Goal: Task Accomplishment & Management: Use online tool/utility

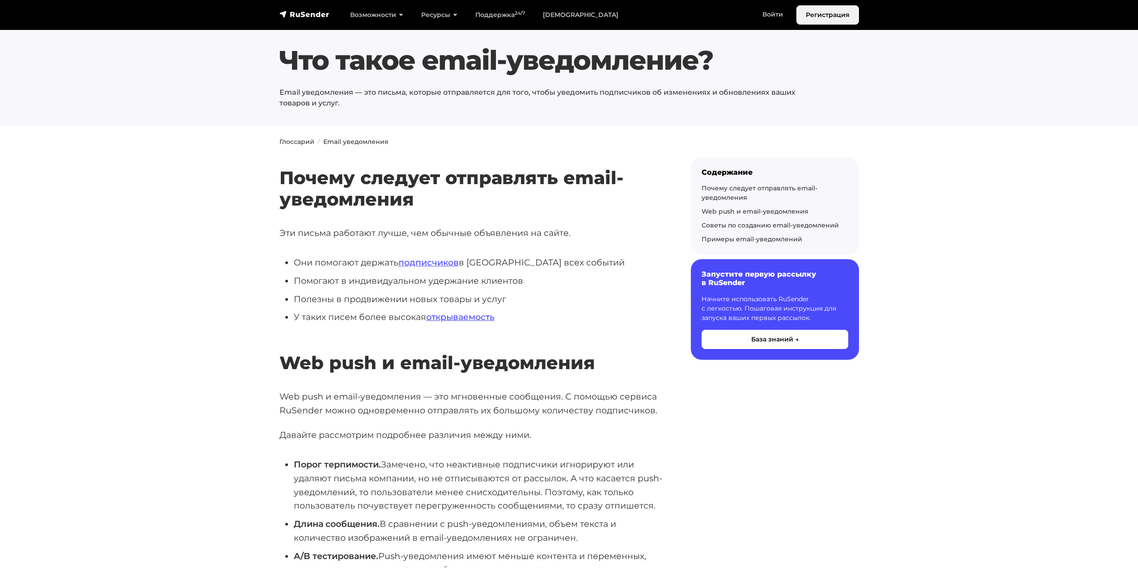
click at [830, 16] on link "Регистрация" at bounding box center [827, 14] width 63 height 19
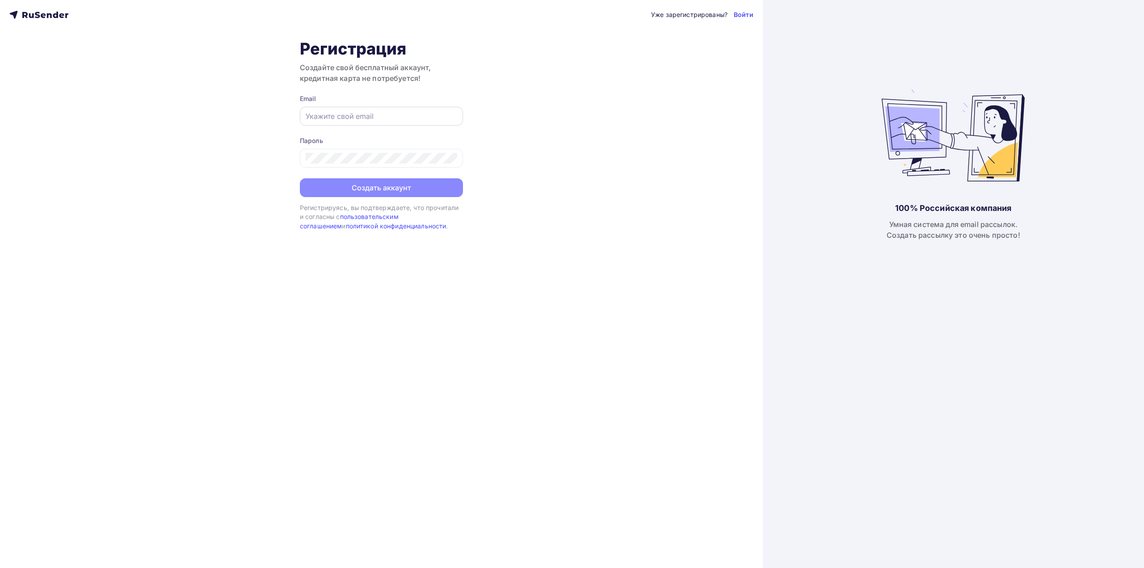
click at [360, 108] on div at bounding box center [381, 116] width 163 height 19
click at [364, 111] on input "text" at bounding box center [382, 116] width 152 height 11
paste input "kp-ovoschnoy@mail.ru"
click at [434, 113] on input "kp-ovoschnoy@mail.ru" at bounding box center [382, 116] width 152 height 11
paste input "qrto-info@yandex"
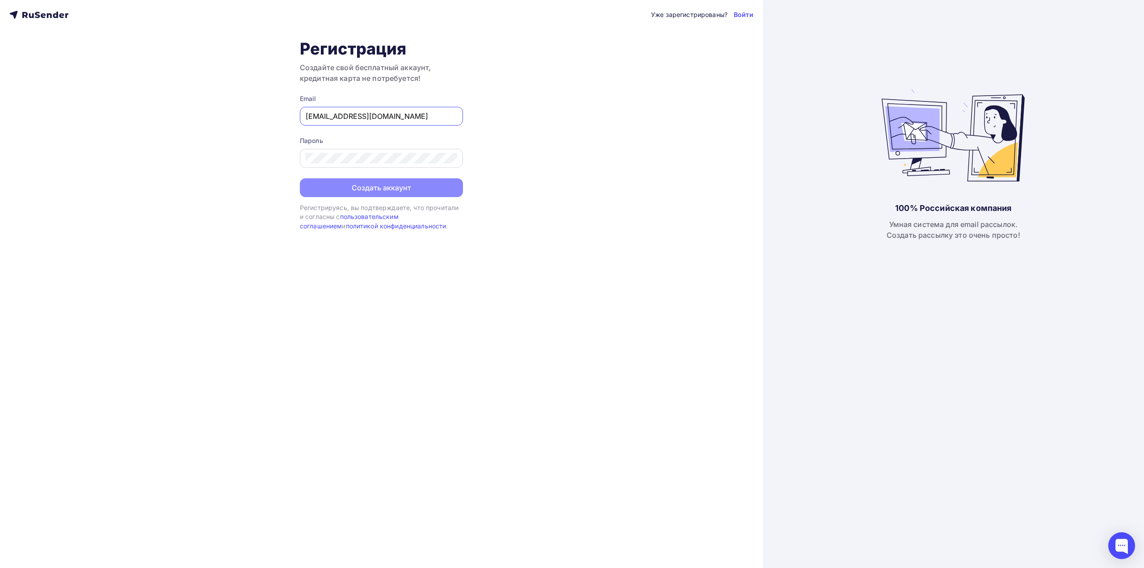
type input "qrto-info@yandex.ru"
click at [381, 190] on button "Создать аккаунт" at bounding box center [381, 188] width 163 height 19
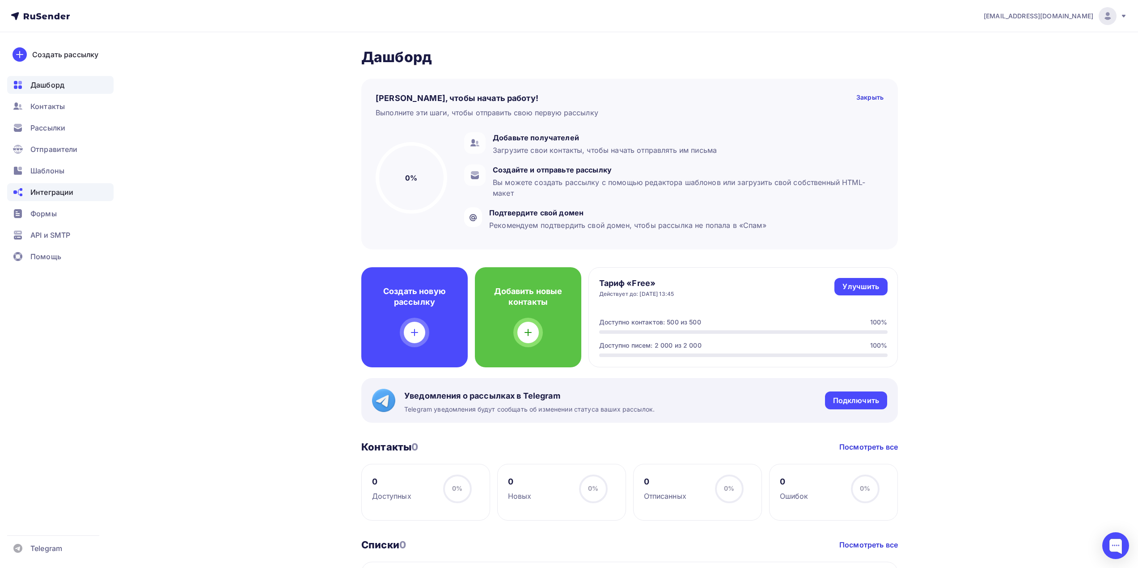
click at [59, 191] on span "Интеграции" at bounding box center [51, 192] width 43 height 11
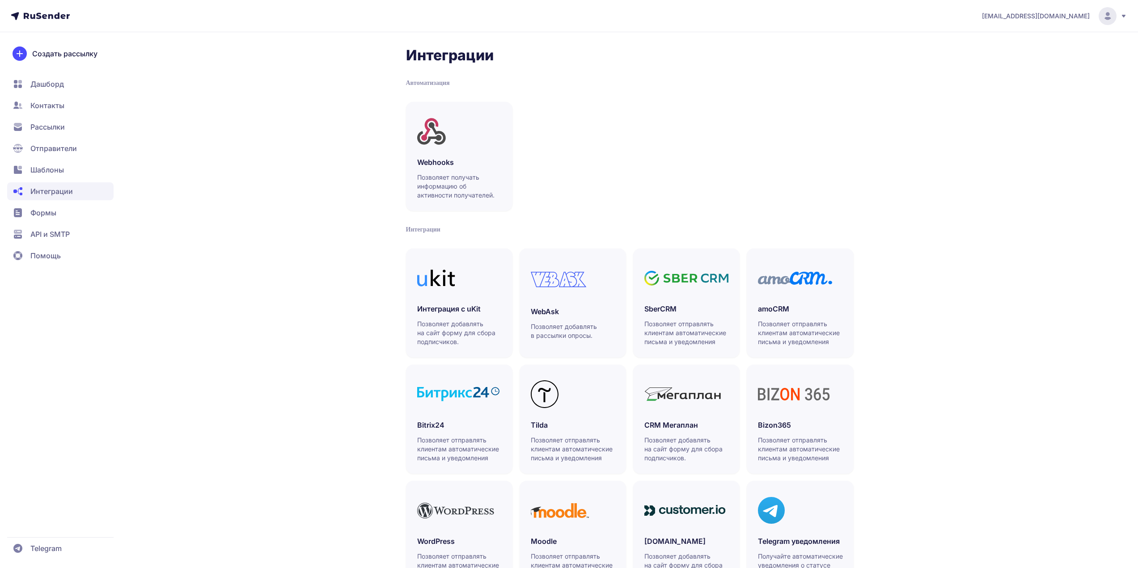
click at [46, 236] on span "API и SMTP" at bounding box center [49, 234] width 39 height 11
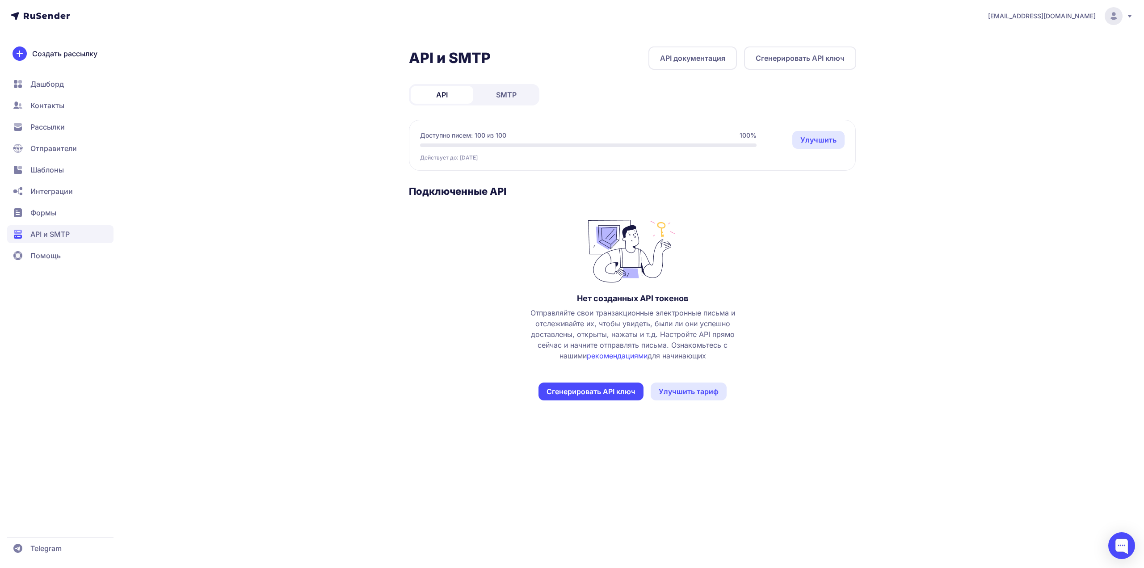
click at [771, 54] on button "Сгенерировать API ключ" at bounding box center [800, 57] width 112 height 23
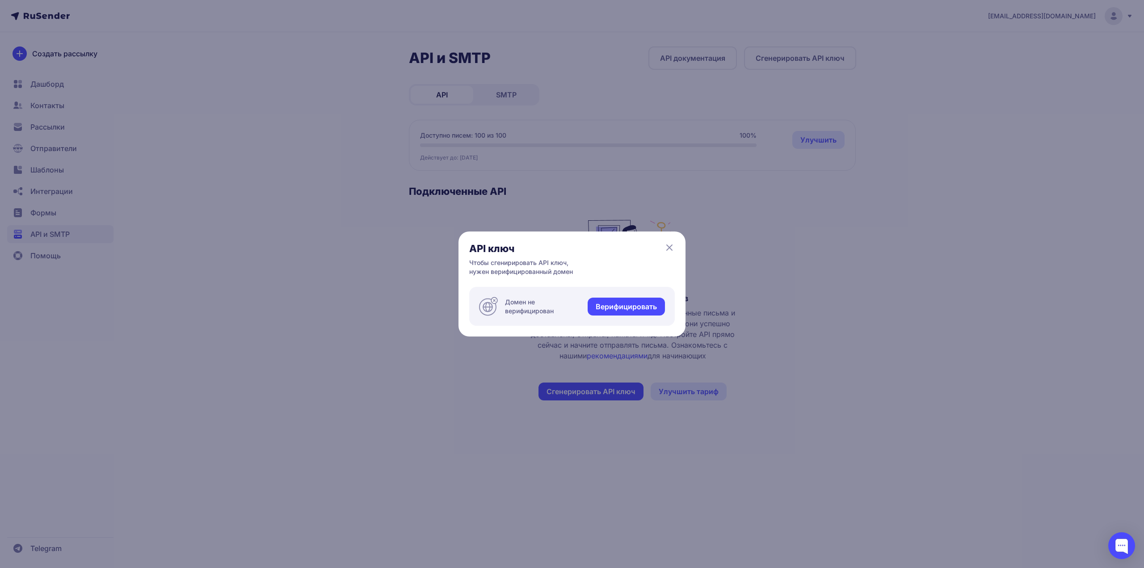
click at [628, 311] on link "Верифицировать" at bounding box center [626, 307] width 77 height 18
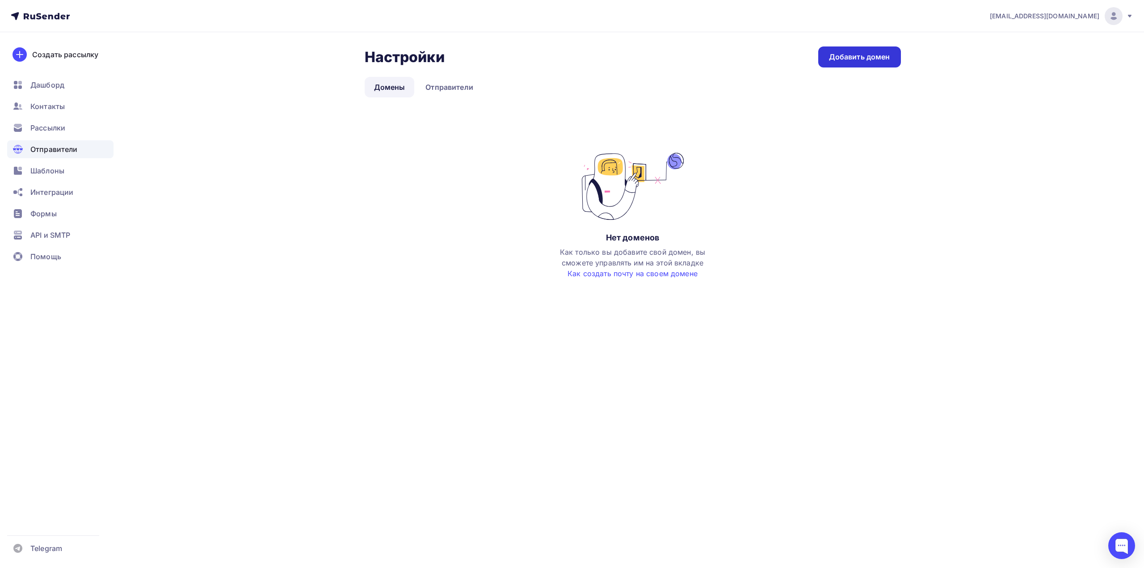
click at [862, 51] on link "Добавить домен" at bounding box center [859, 56] width 83 height 21
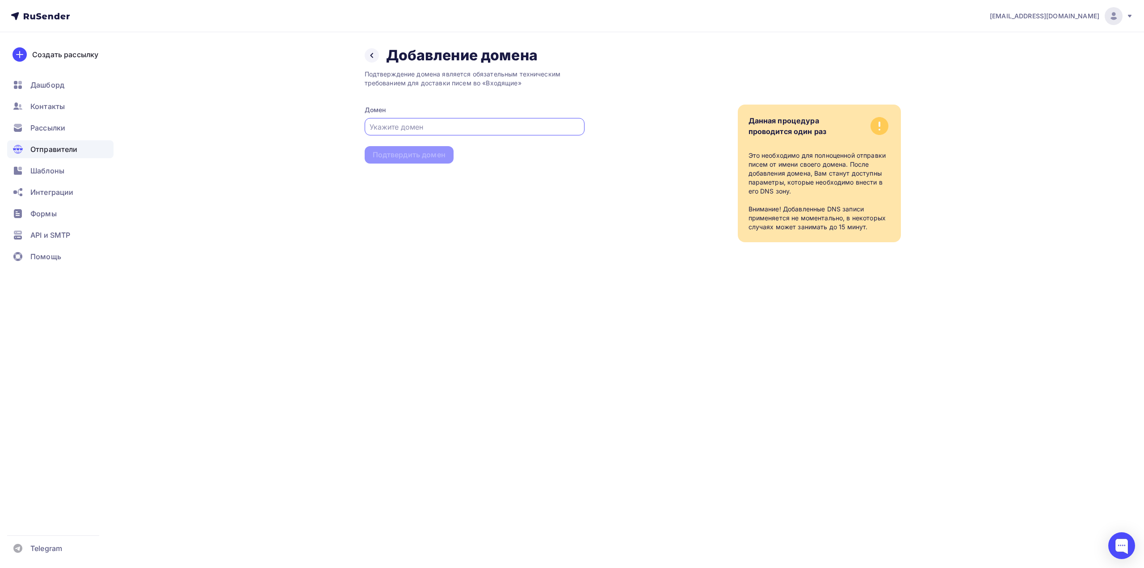
click at [432, 125] on input "text" at bounding box center [475, 127] width 210 height 11
click at [463, 129] on input "text" at bounding box center [475, 127] width 210 height 11
paste input "[URL][DOMAIN_NAME]"
drag, startPoint x: 392, startPoint y: 127, endPoint x: 320, endPoint y: 129, distance: 72.4
click at [320, 129] on div "Назад Добавление домена Добавление домена Подтверждение домена является обязате…" at bounding box center [572, 155] width 733 height 246
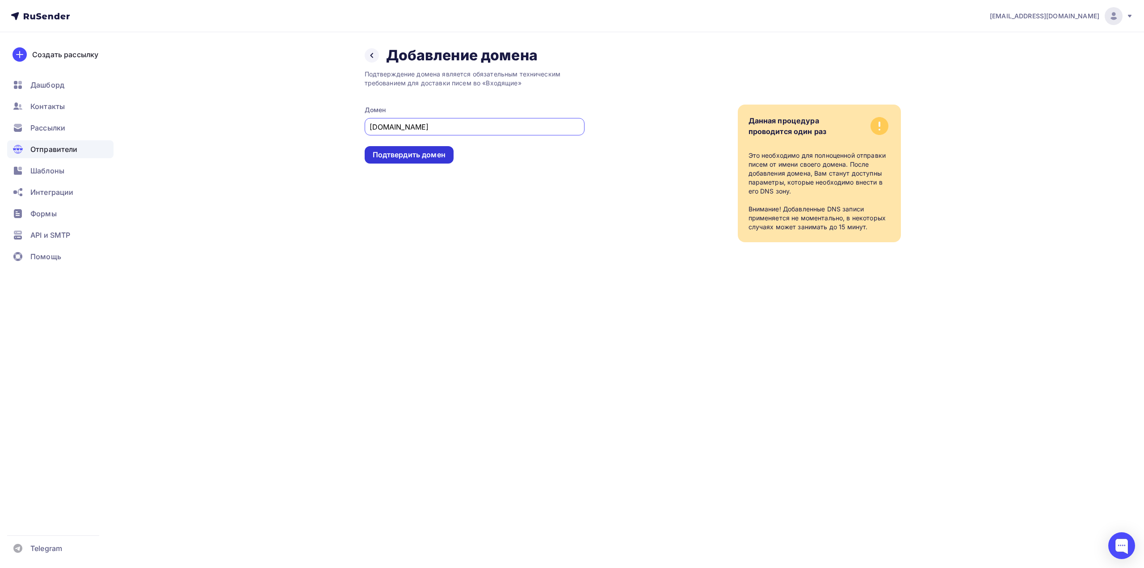
type input "[DOMAIN_NAME]"
click at [401, 152] on div "Подтвердить домен" at bounding box center [409, 155] width 73 height 10
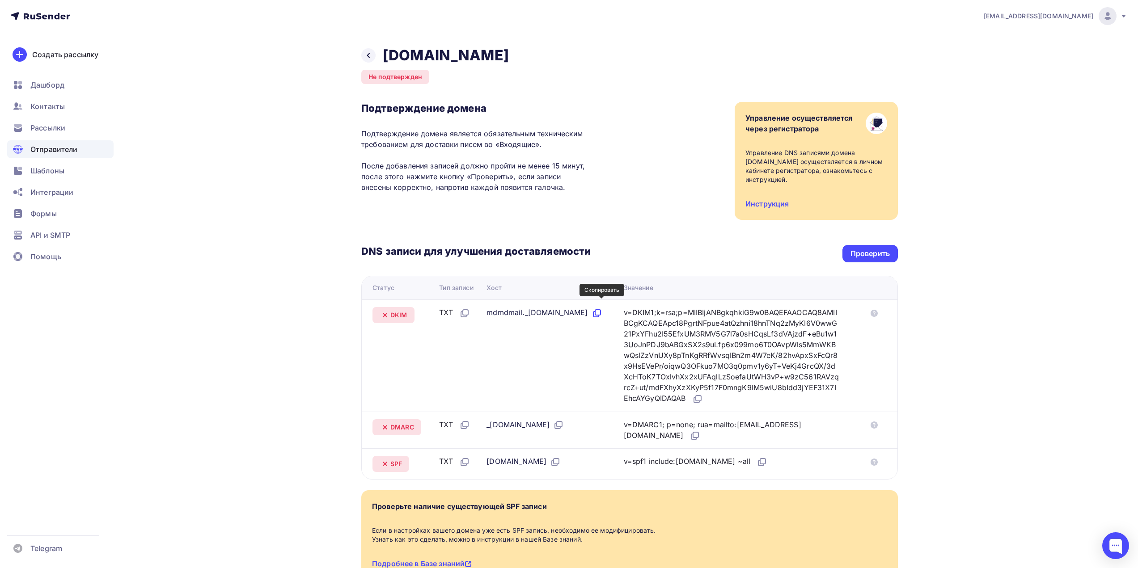
click at [601, 308] on icon at bounding box center [596, 313] width 11 height 11
click at [689, 339] on div "v=DKIM1;k=rsa;p=MIIBIjANBgkqhkiG9w0BAQEFAAOCAQ8AMIIBCgKCAQEApc18PgrtNFpue4atQzh…" at bounding box center [732, 355] width 216 height 97
click at [702, 394] on icon at bounding box center [697, 399] width 11 height 11
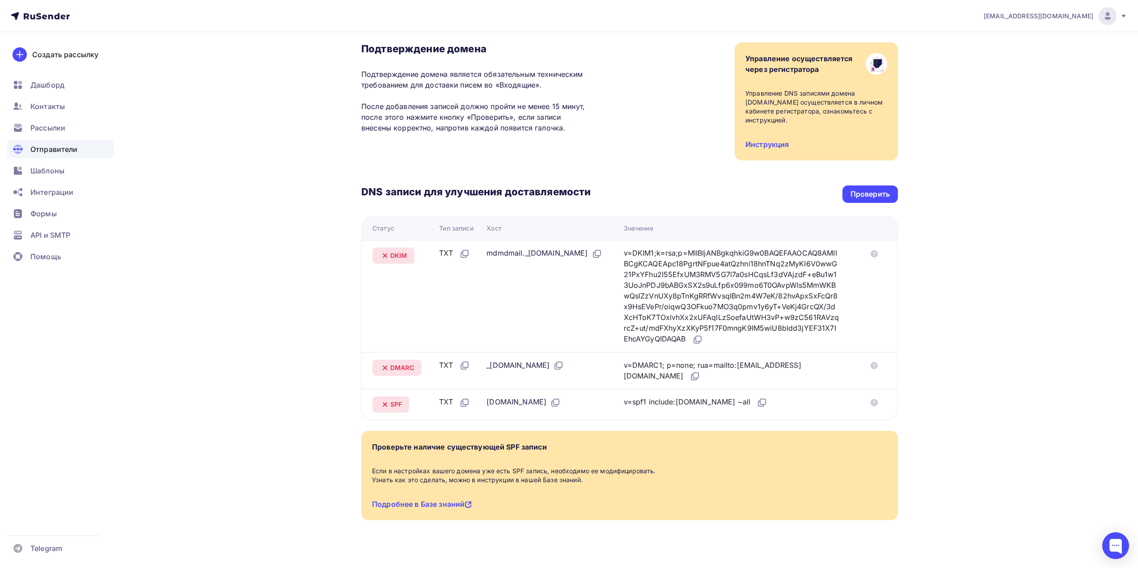
scroll to position [60, 0]
drag, startPoint x: 511, startPoint y: 356, endPoint x: 486, endPoint y: 358, distance: 25.5
click at [486, 358] on td "_dmarc.qrtc.ru" at bounding box center [551, 369] width 137 height 37
copy div "_dmarc"
click at [689, 370] on icon at bounding box center [694, 375] width 11 height 11
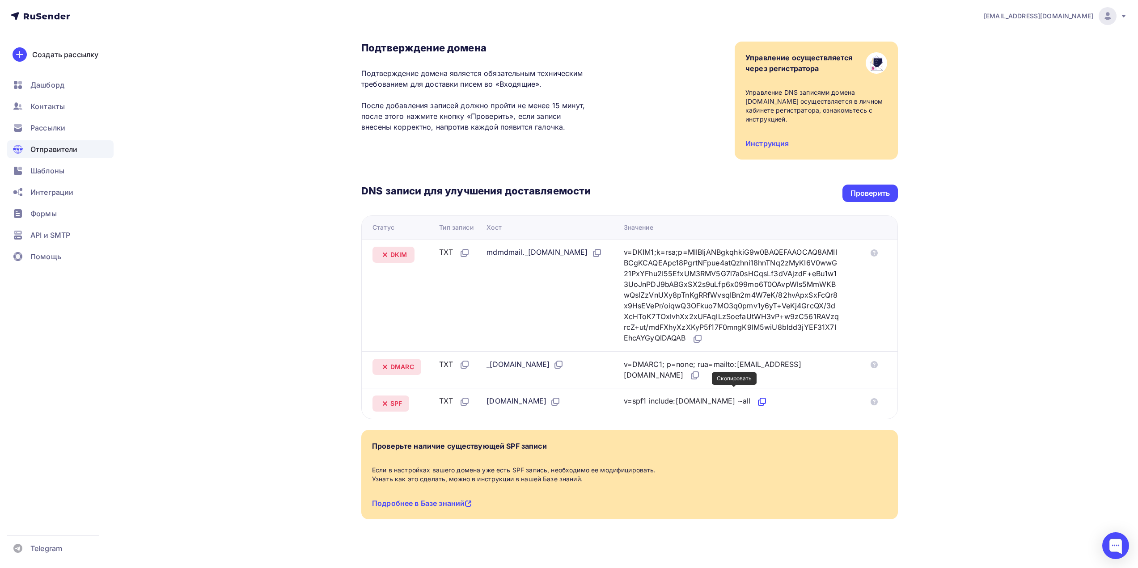
click at [756, 397] on icon at bounding box center [761, 402] width 11 height 11
click at [884, 188] on div "Проверить" at bounding box center [869, 193] width 39 height 10
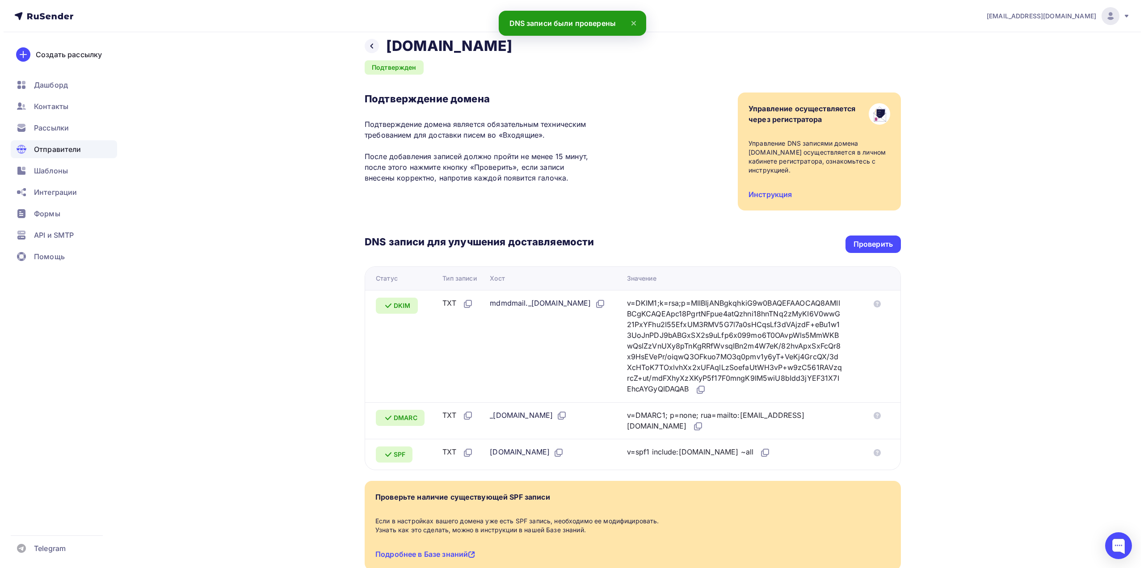
scroll to position [0, 0]
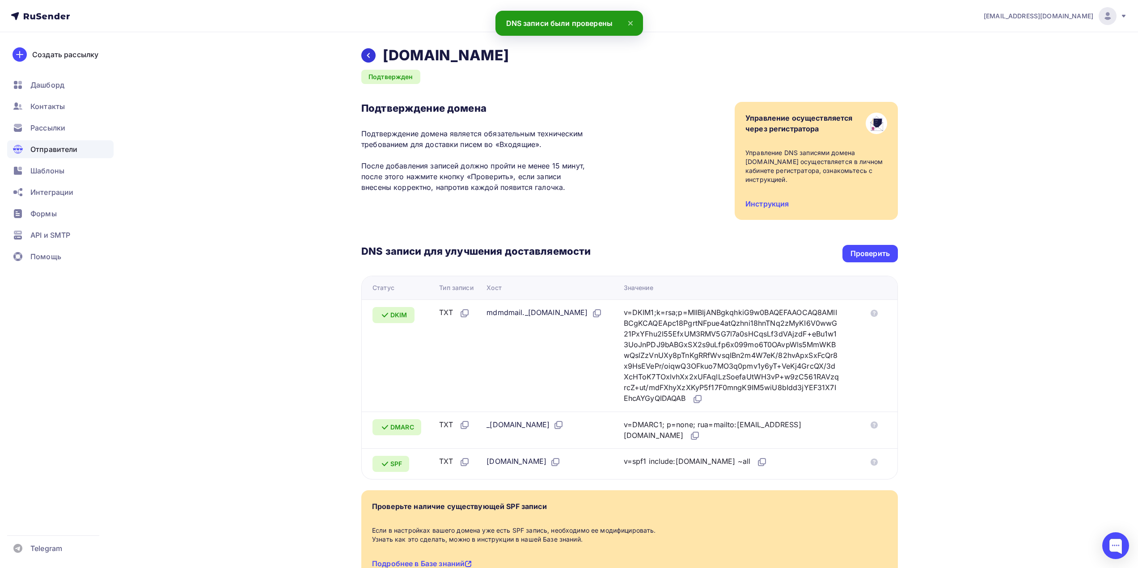
click at [370, 59] on icon at bounding box center [368, 55] width 7 height 7
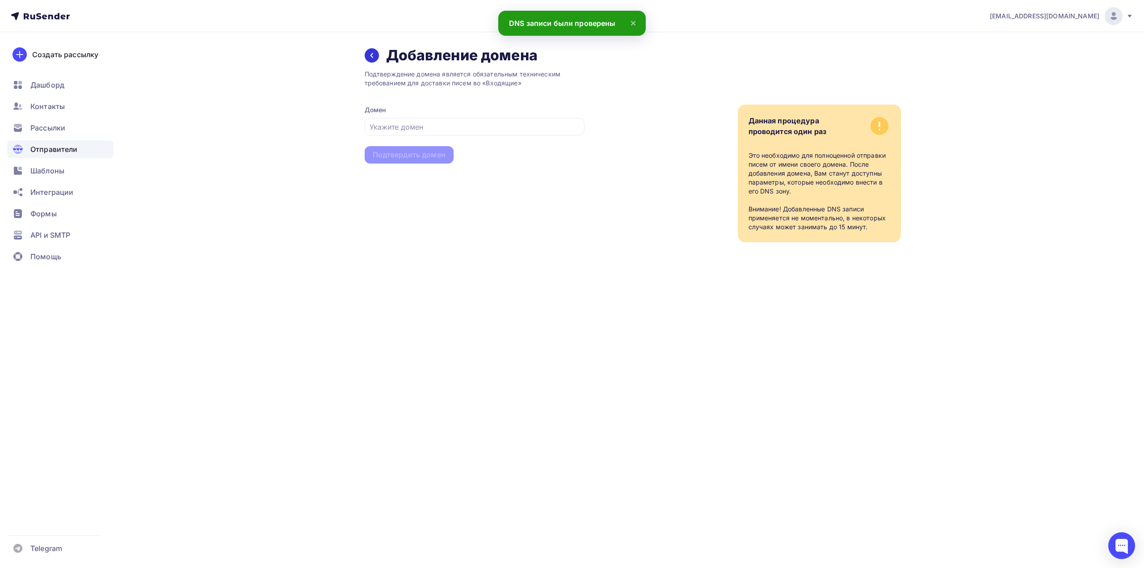
click at [374, 57] on icon at bounding box center [371, 55] width 7 height 7
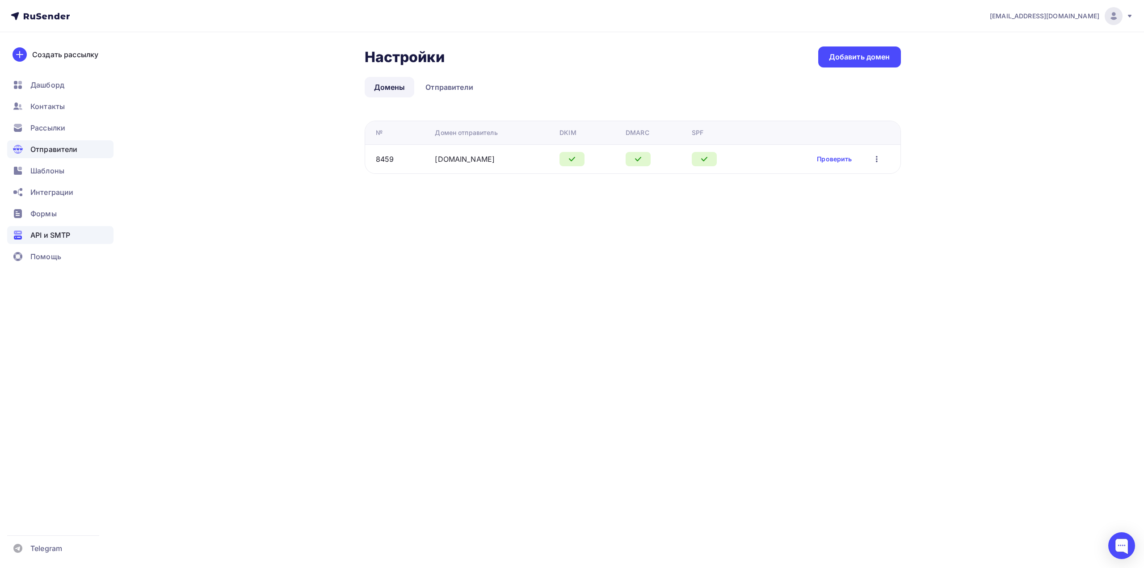
click at [56, 230] on span "API и SMTP" at bounding box center [50, 235] width 40 height 11
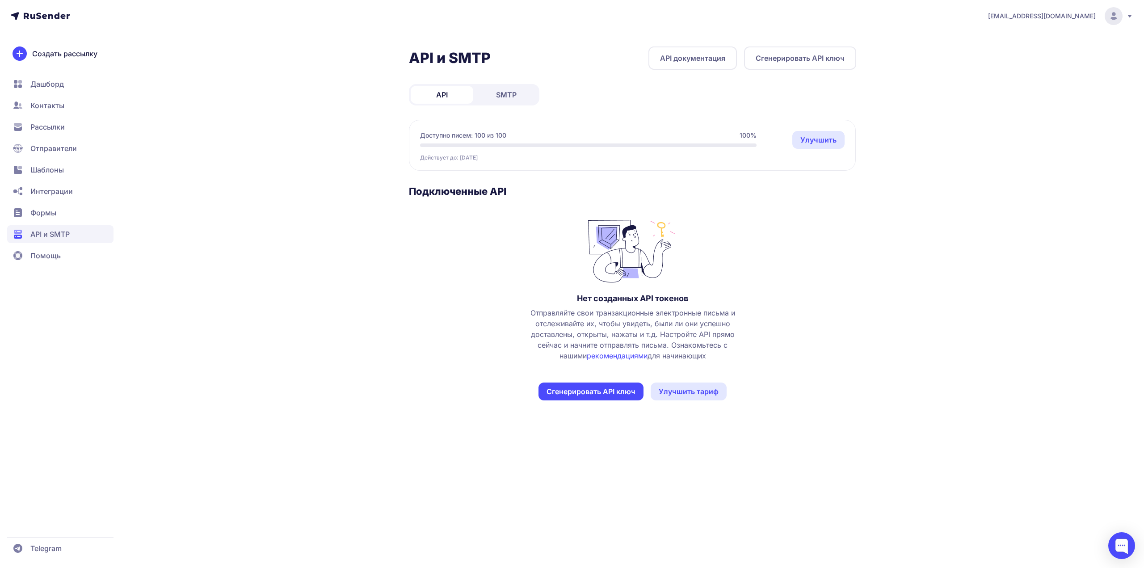
click at [603, 392] on button "Сгенерировать API ключ" at bounding box center [591, 392] width 105 height 18
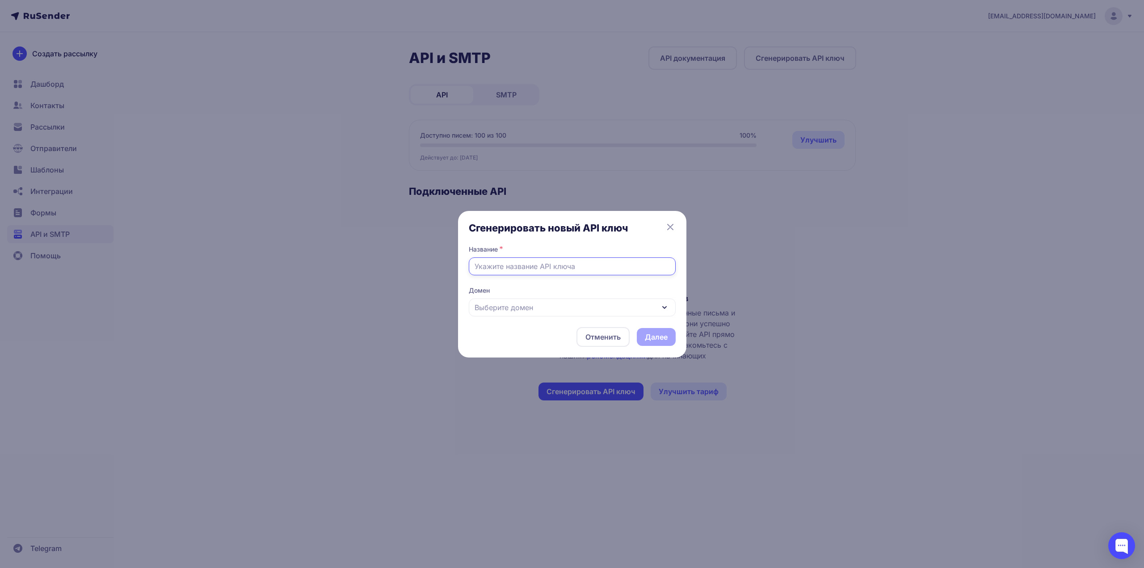
click at [543, 262] on input "text" at bounding box center [572, 266] width 207 height 18
paste input "v=spf1 include:rsndr.ru ~all"
click at [560, 258] on input "v=spf1 include:rsndr.ru ~all" at bounding box center [572, 266] width 207 height 18
paste input "https://qrtc.ru/"
drag, startPoint x: 497, startPoint y: 268, endPoint x: 438, endPoint y: 266, distance: 58.6
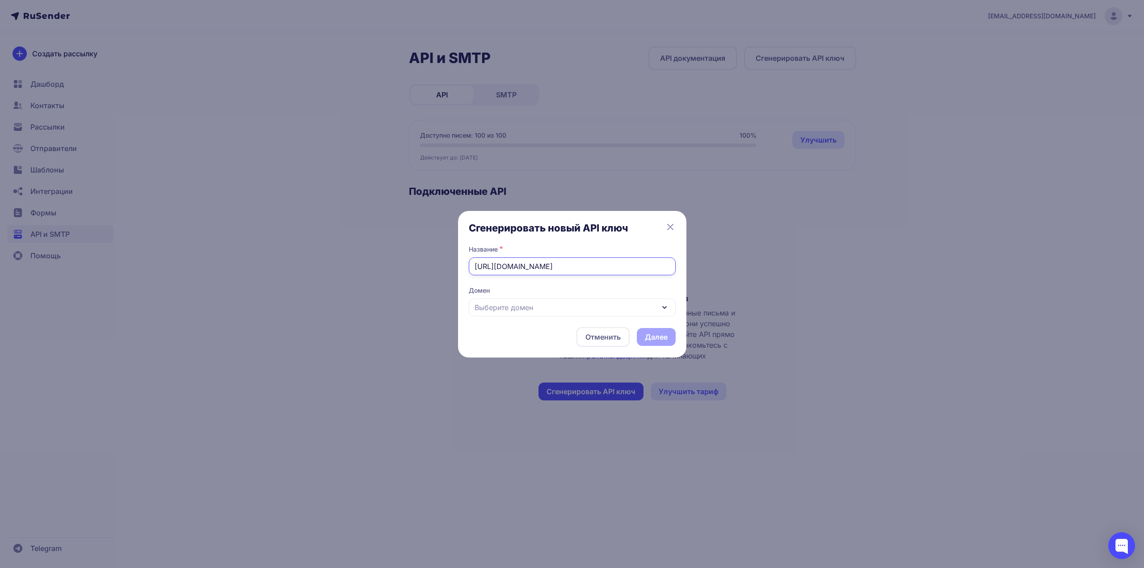
click at [438, 266] on div "Сгенерировать новый API ключ Название * https://qrtc.ru Домен Выберите домен От…" at bounding box center [572, 284] width 1144 height 568
type input "/qrtc.ru"
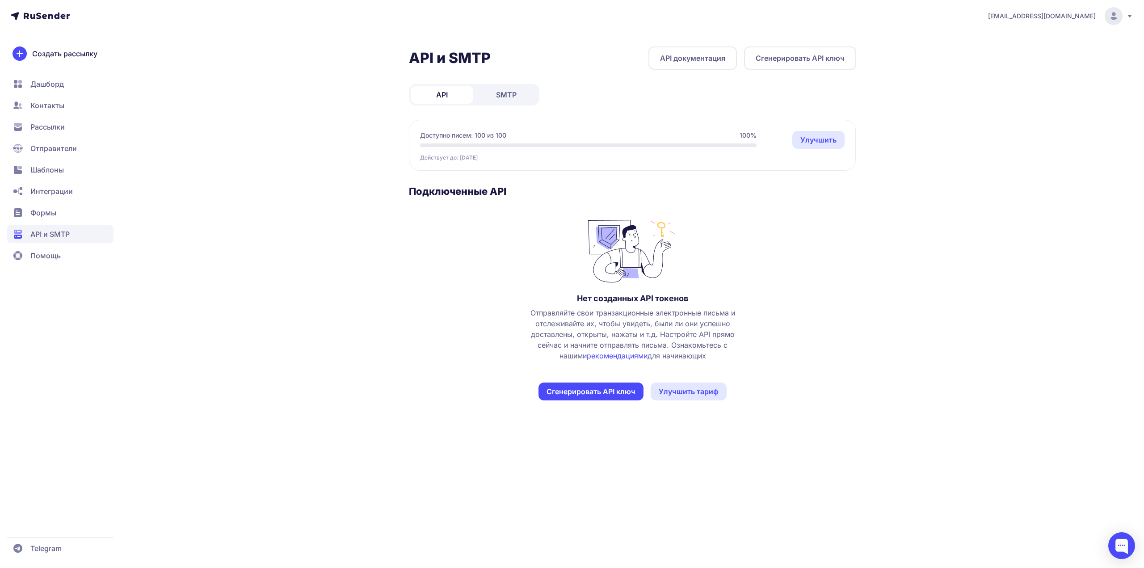
click at [595, 386] on button "Сгенерировать API ключ" at bounding box center [591, 392] width 105 height 18
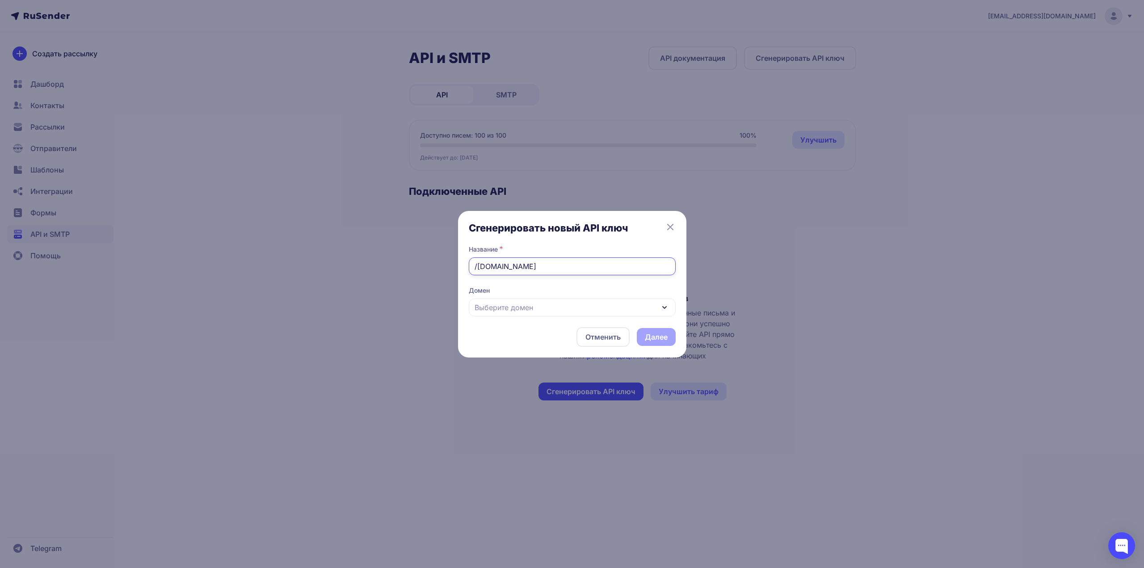
click at [479, 266] on input "/qrtc.ru" at bounding box center [572, 266] width 207 height 18
drag, startPoint x: 518, startPoint y: 267, endPoint x: 460, endPoint y: 269, distance: 57.7
click at [460, 269] on div "Сгенерировать новый API ключ Название * qrtc.ru Домен Выберите домен Отменить Д…" at bounding box center [572, 284] width 228 height 147
type input "[DOMAIN_NAME]"
click at [535, 309] on div "Выберите домен" at bounding box center [572, 308] width 207 height 18
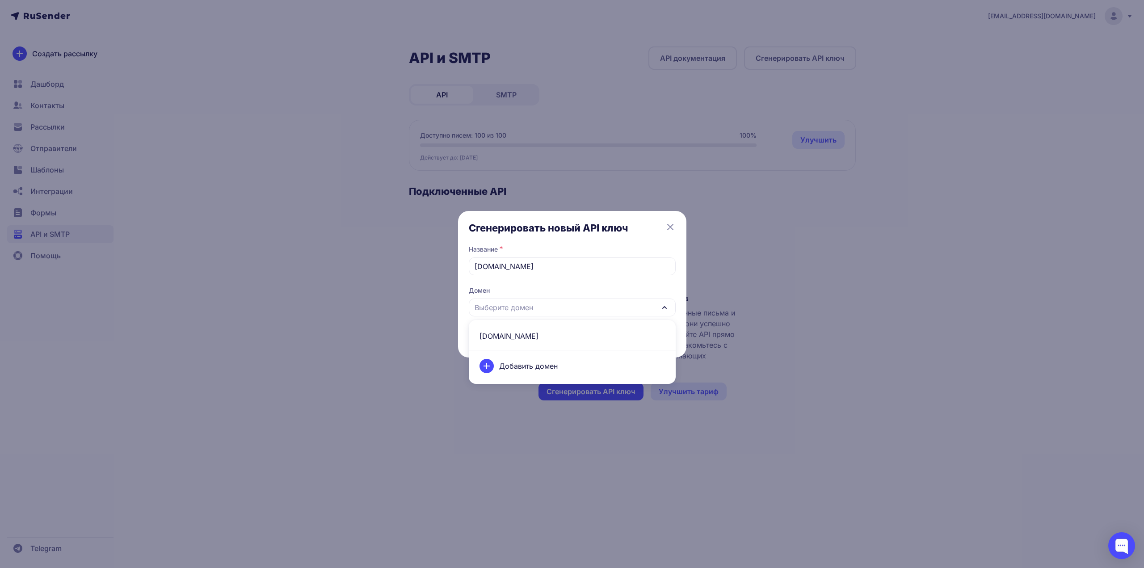
click at [522, 334] on span "[DOMAIN_NAME]" at bounding box center [572, 335] width 196 height 21
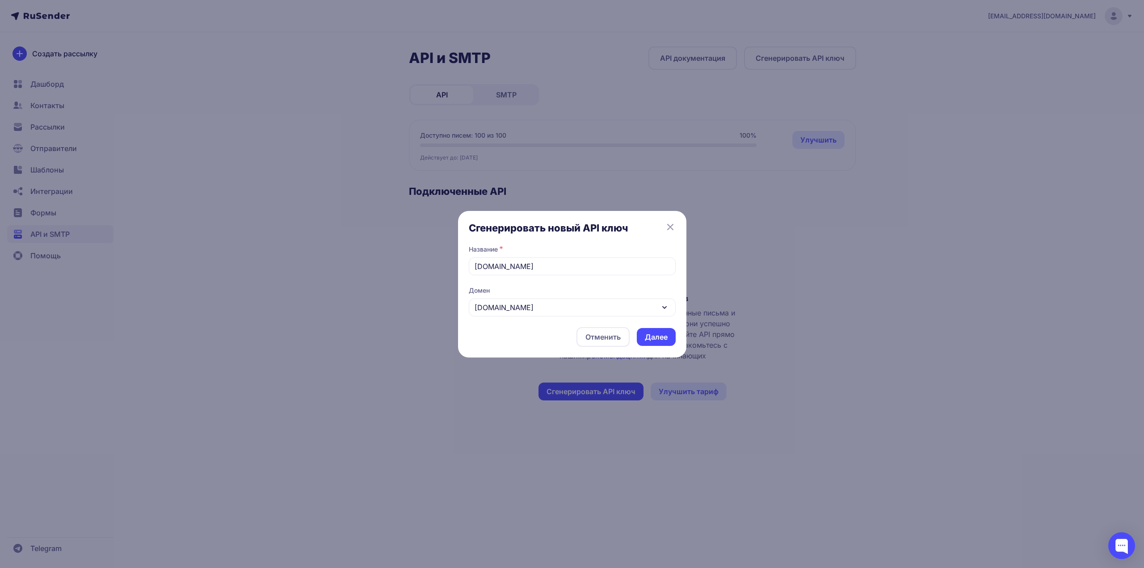
click at [657, 343] on button "Далее" at bounding box center [656, 337] width 39 height 18
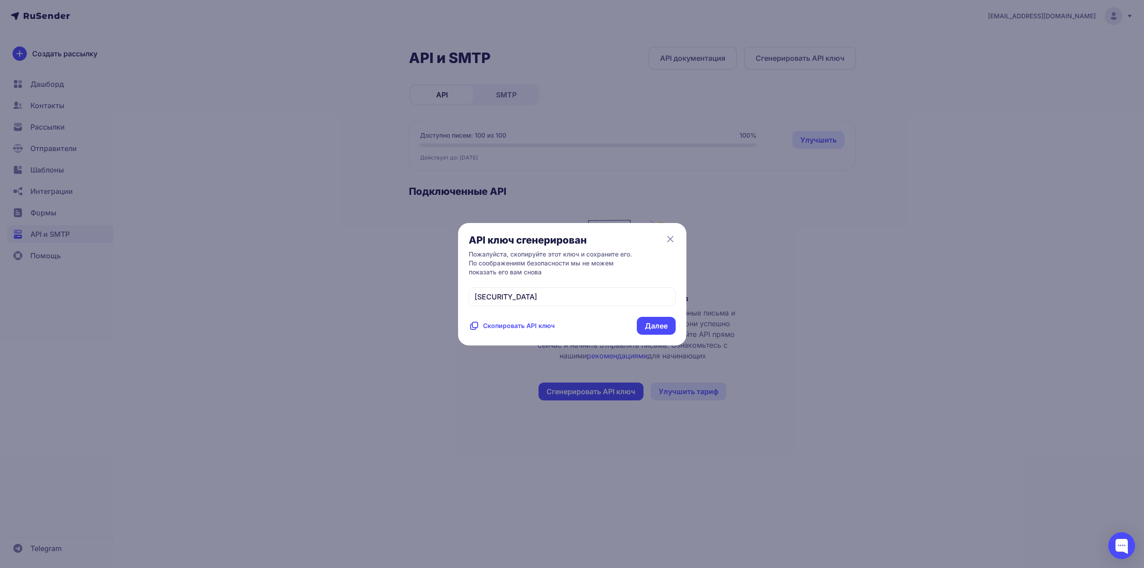
drag, startPoint x: 570, startPoint y: 316, endPoint x: 475, endPoint y: 284, distance: 99.9
click at [475, 287] on div "eyJhbGciOiJIUzI1NiIsInR5cCI6IkpXVCJ9.eyJpZFVzZXIiOjE2NjA4LCJpZEV4dGVybmFsTWFpbE…" at bounding box center [572, 296] width 207 height 19
copy span "eyJhbGciOiJIUzI1NiIsInR5cCI6IkpXVCJ9.eyJpZFVzZXIiOjE2NjA4LCJpZEV4dGVybmFsTWFpbE…"
click at [548, 330] on span "Скопировать API ключ" at bounding box center [519, 325] width 72 height 9
click at [673, 234] on icon at bounding box center [670, 239] width 11 height 11
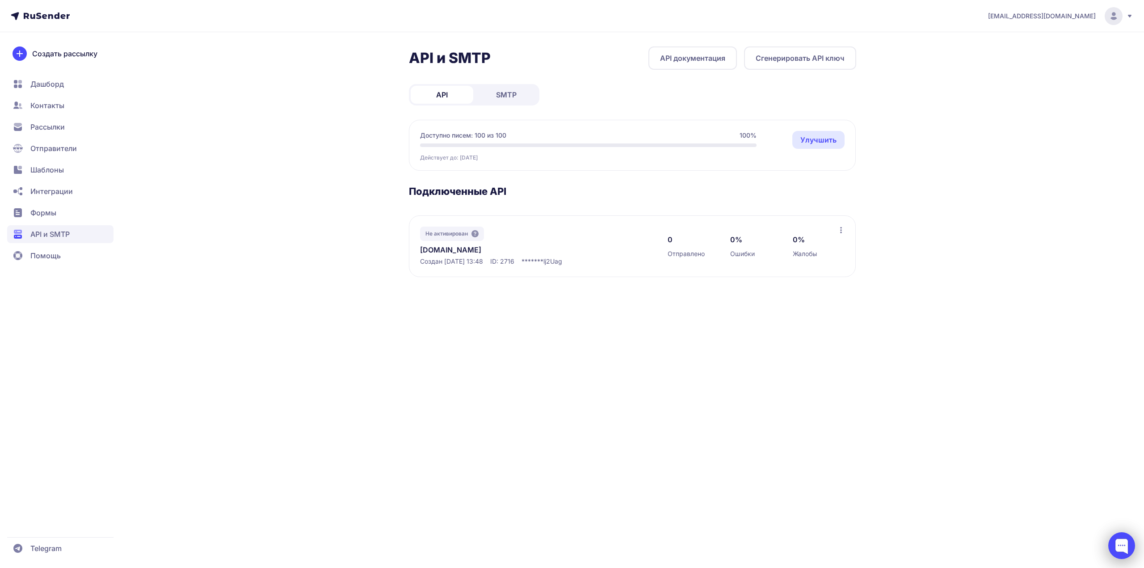
click at [1120, 545] on div at bounding box center [1122, 545] width 27 height 27
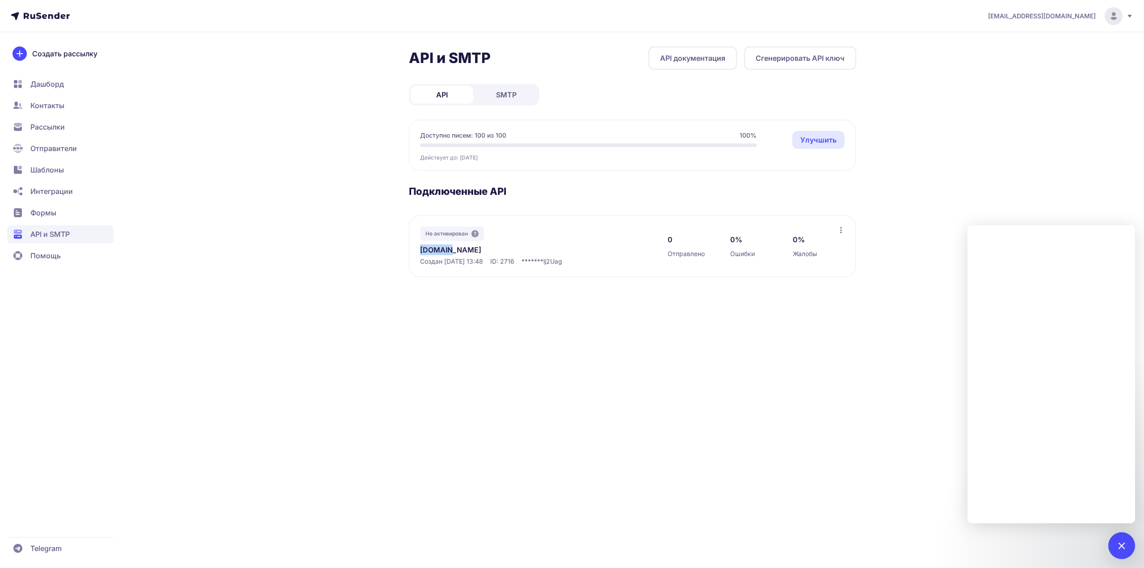
drag, startPoint x: 410, startPoint y: 250, endPoint x: 444, endPoint y: 250, distance: 34.0
click at [444, 250] on div "Не активирован qrtc.ru Создан 09.10.2025, 13:48 ID: 2716 ******* lj2Uag 0 Отпра…" at bounding box center [632, 246] width 447 height 62
copy link "[DOMAIN_NAME]"
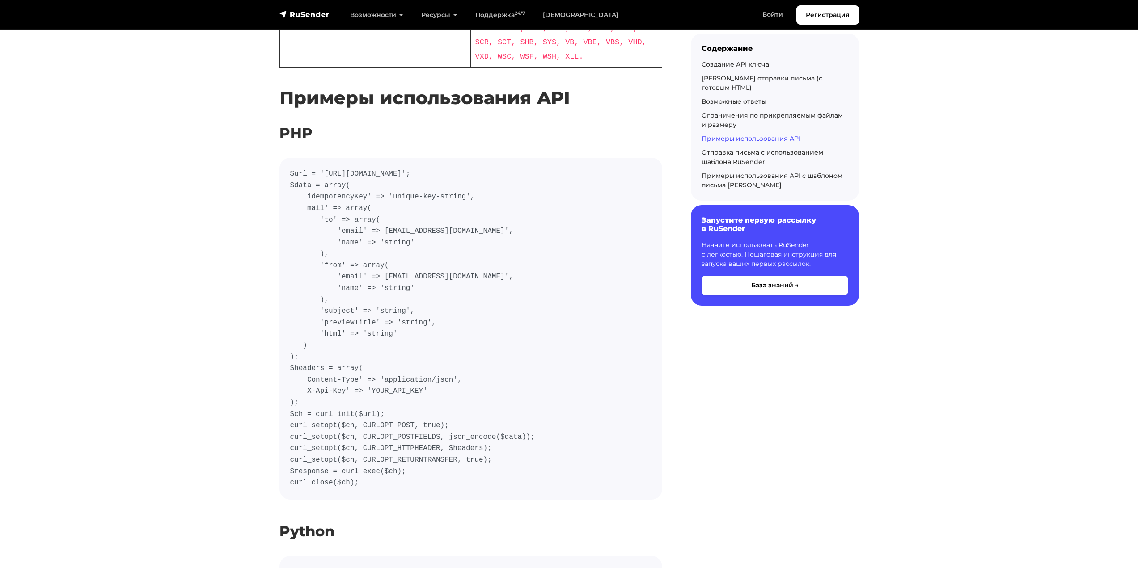
scroll to position [2861, 0]
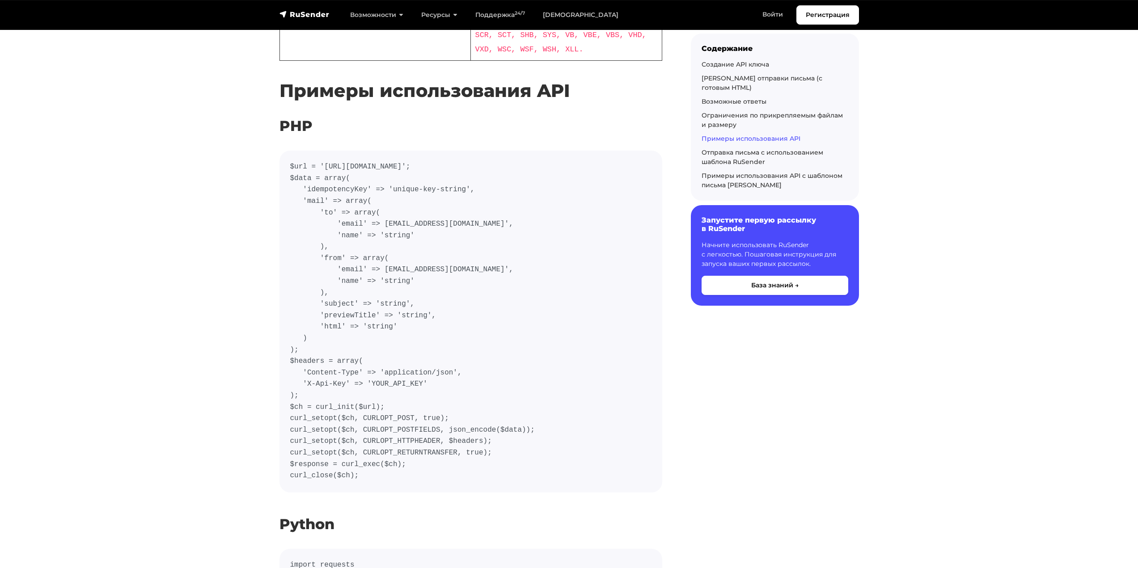
drag, startPoint x: 286, startPoint y: 112, endPoint x: 430, endPoint y: 420, distance: 340.6
click at [430, 420] on pre "$url = '[URL][DOMAIN_NAME]'; $data = array( 'idempotencyKey' => 'unique-key-str…" at bounding box center [470, 322] width 383 height 342
copy code "$url = '[URL][DOMAIN_NAME]'; $data = array( 'idempotencyKey' => 'unique-key-str…"
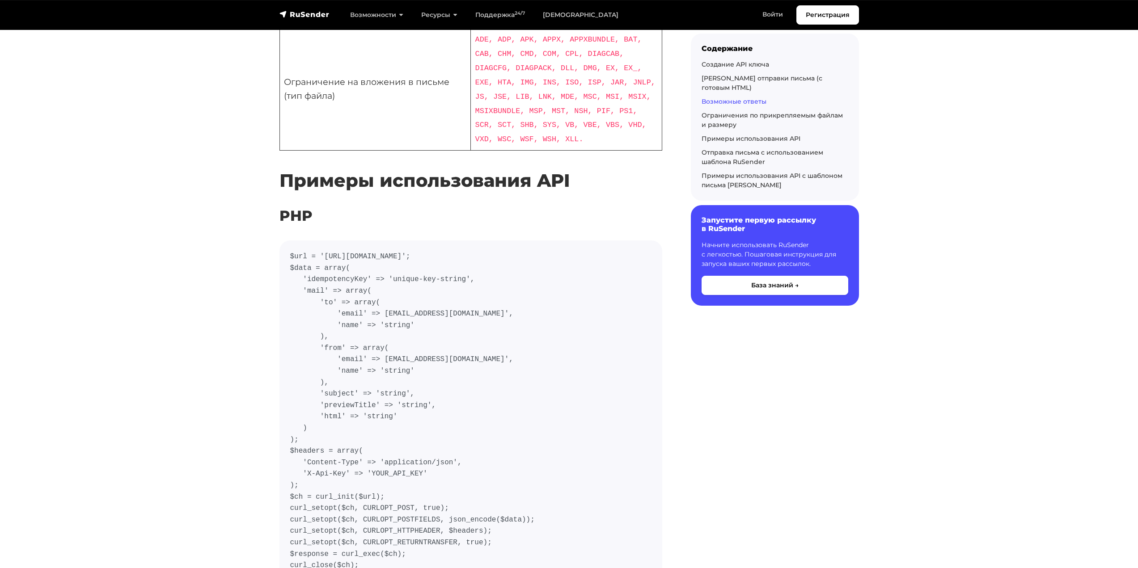
scroll to position [2772, 0]
click at [481, 292] on code "$url = '[URL][DOMAIN_NAME]'; $data = array( 'idempotencyKey' => 'unique-key-str…" at bounding box center [470, 411] width 361 height 321
drag, startPoint x: 384, startPoint y: 227, endPoint x: 452, endPoint y: 229, distance: 68.4
click at [452, 251] on code "$url = 'https://api.beta.rusender.ru/api/v1/external-mails/send'; $data = array…" at bounding box center [470, 411] width 361 height 321
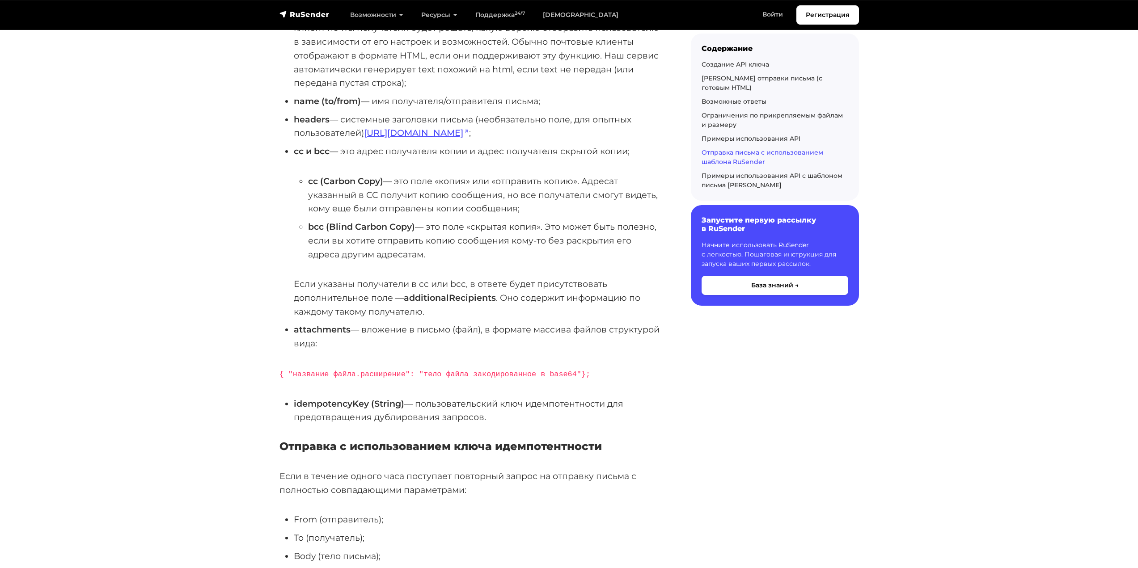
scroll to position [5185, 0]
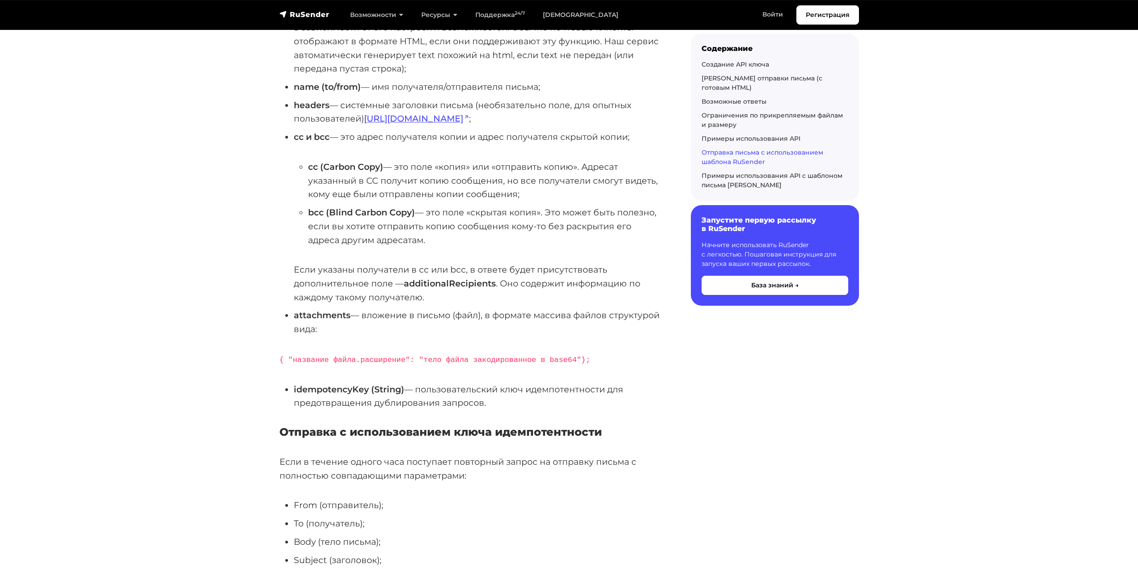
drag, startPoint x: 424, startPoint y: 336, endPoint x: 571, endPoint y: 352, distance: 147.9
click at [571, 383] on li "idempotencyKey (String) — пользовательский ключ идемпотентности для предотвраще…" at bounding box center [478, 396] width 368 height 27
click at [445, 383] on li "idempotencyKey (String) — пользовательский ключ идемпотентности для предотвраще…" at bounding box center [478, 396] width 368 height 27
drag, startPoint x: 418, startPoint y: 337, endPoint x: 492, endPoint y: 348, distance: 74.9
click at [492, 383] on li "idempotencyKey (String) — пользовательский ключ идемпотентности для предотвраще…" at bounding box center [478, 396] width 368 height 27
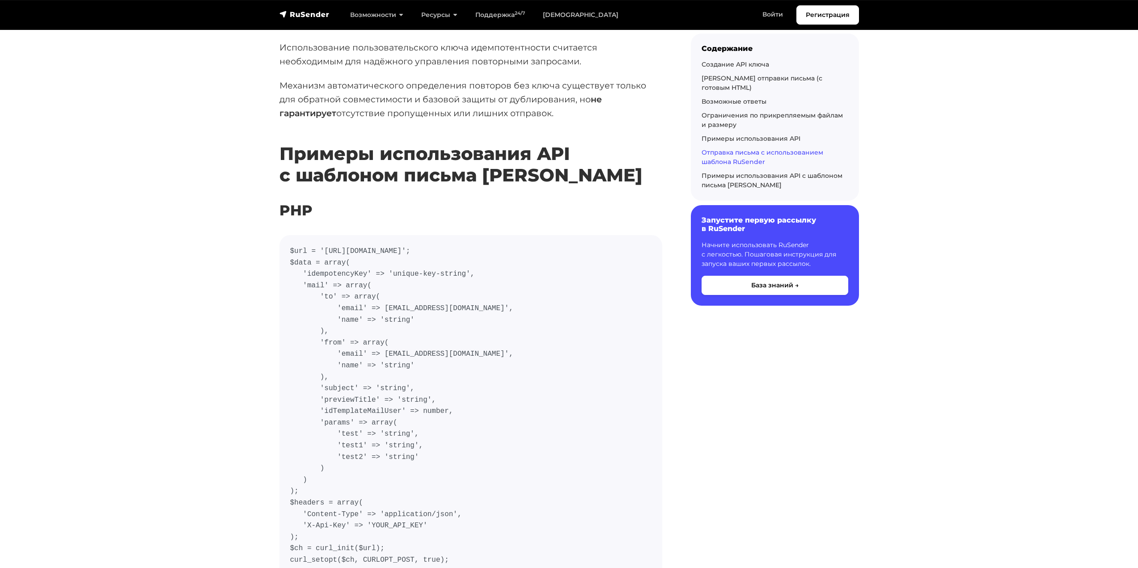
scroll to position [5990, 0]
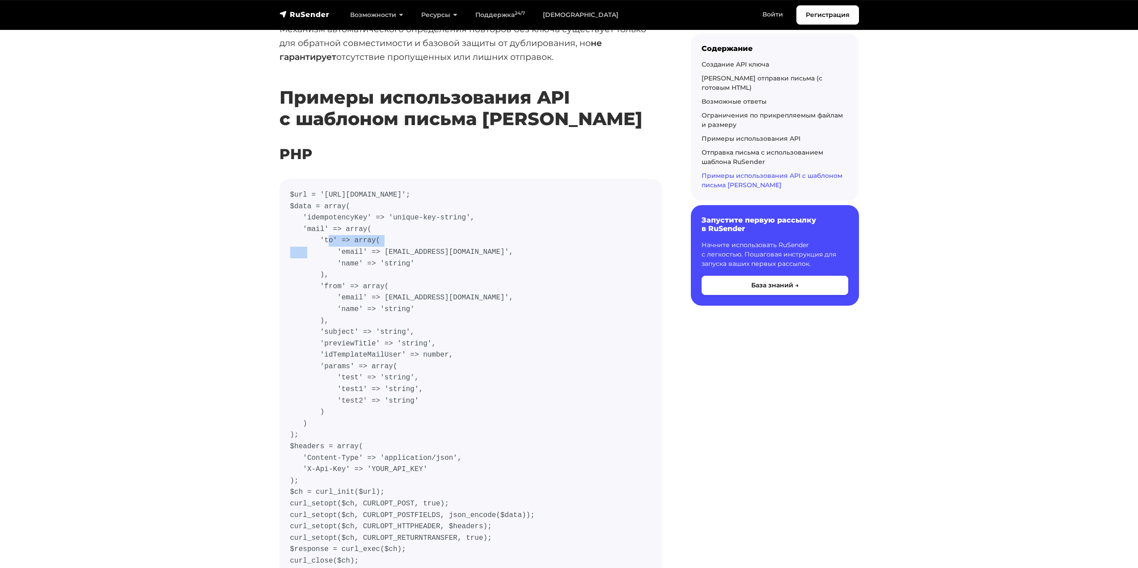
drag, startPoint x: 386, startPoint y: 150, endPoint x: 451, endPoint y: 149, distance: 64.4
click at [451, 190] on code "$url = 'https://api.beta.rusender.ru/api/v1/external-mails/send-by-template'; $…" at bounding box center [470, 379] width 361 height 378
copy code "unique-key-string"
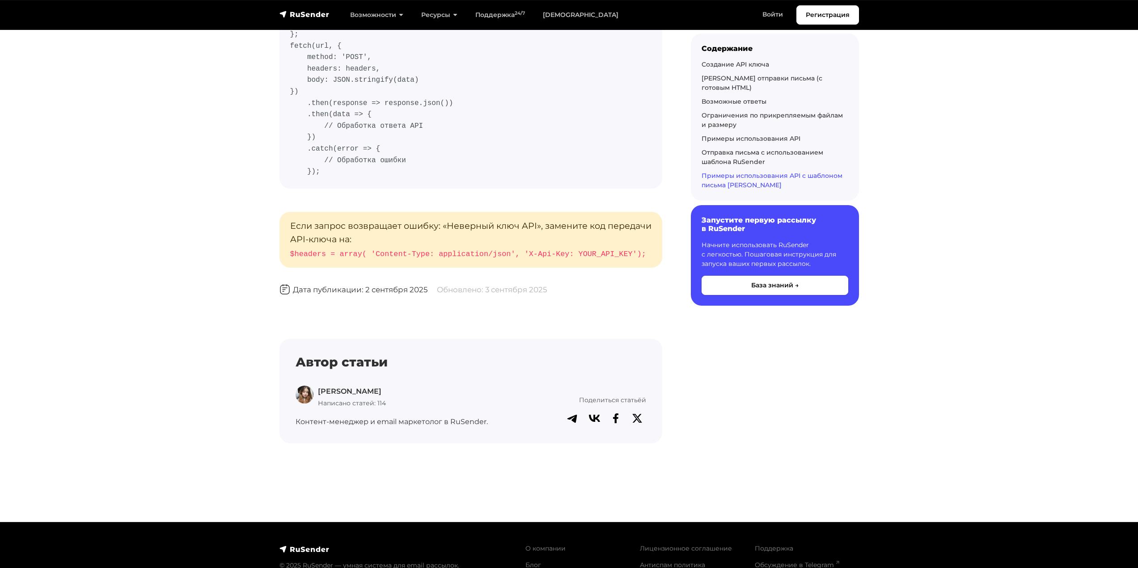
scroll to position [7769, 0]
drag, startPoint x: 292, startPoint y: 154, endPoint x: 642, endPoint y: 167, distance: 349.8
click at [642, 211] on p "Если запрос возвращает ошибку: «Неверный ключ API», замените код передачи API-к…" at bounding box center [470, 239] width 383 height 56
click at [293, 211] on p "Если запрос возвращает ошибку: «Неверный ключ API», замените код передачи API-к…" at bounding box center [470, 239] width 383 height 56
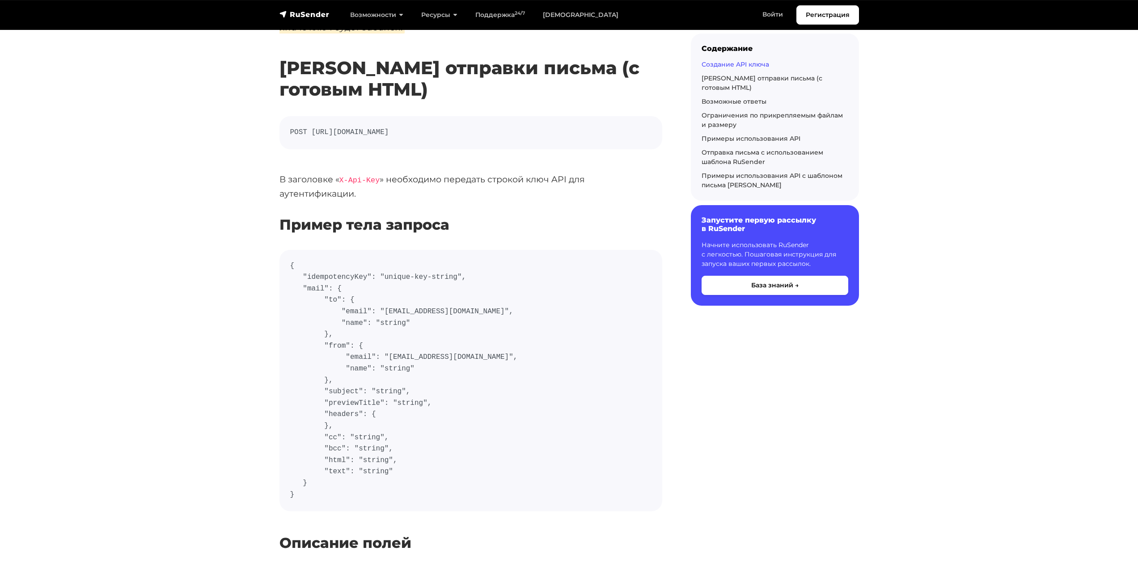
scroll to position [179, 0]
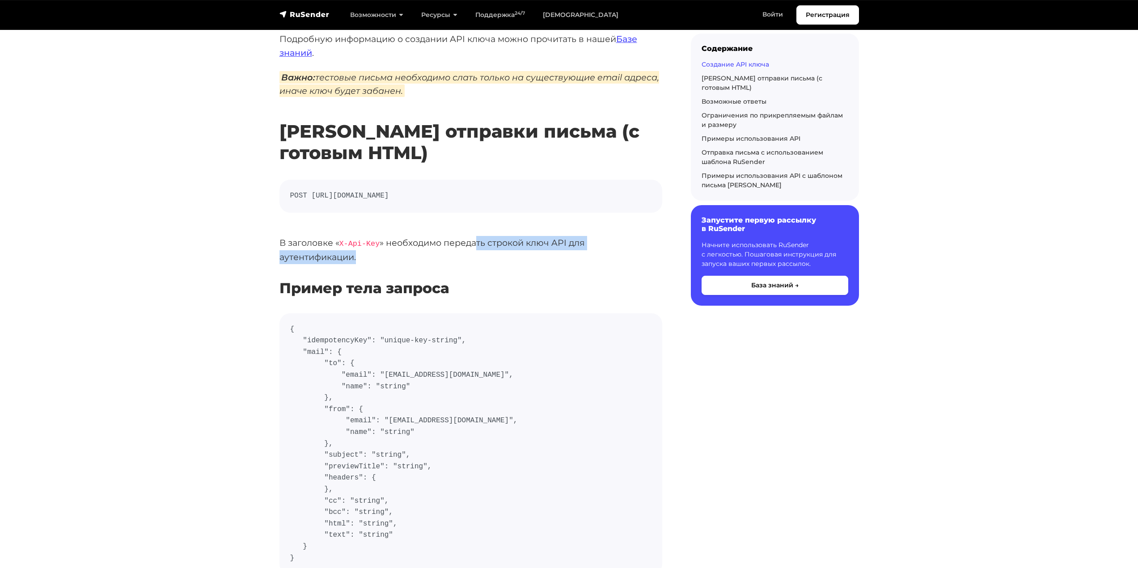
drag, startPoint x: 475, startPoint y: 245, endPoint x: 663, endPoint y: 248, distance: 187.8
drag, startPoint x: 338, startPoint y: 244, endPoint x: 375, endPoint y: 245, distance: 37.1
click at [375, 245] on p "В заголовке « X-Api-Key » необходимо передать строкой ключ API для аутентификац…" at bounding box center [470, 250] width 383 height 28
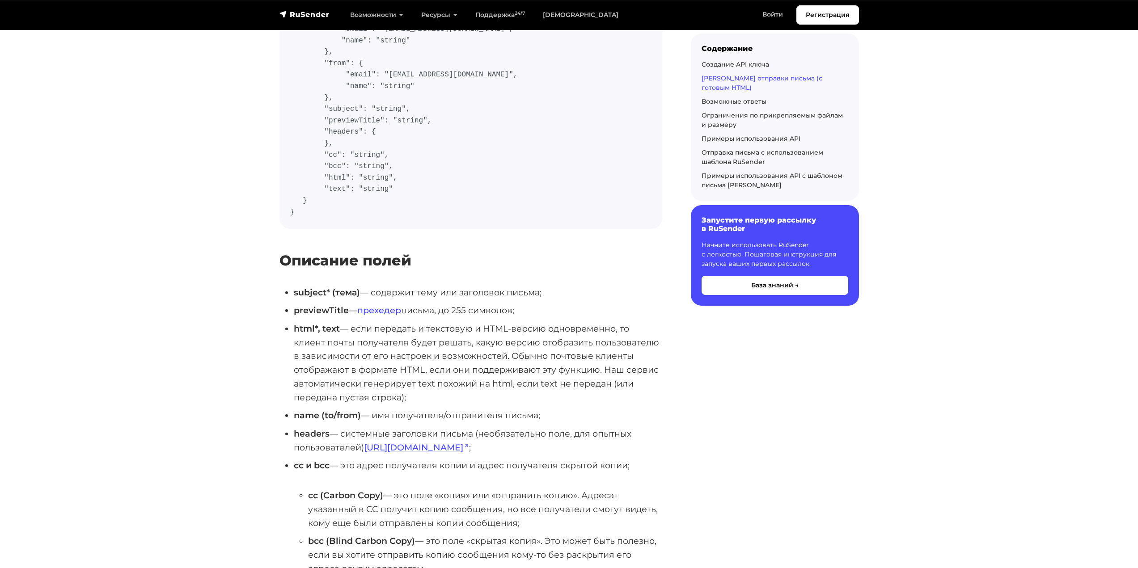
scroll to position [536, 0]
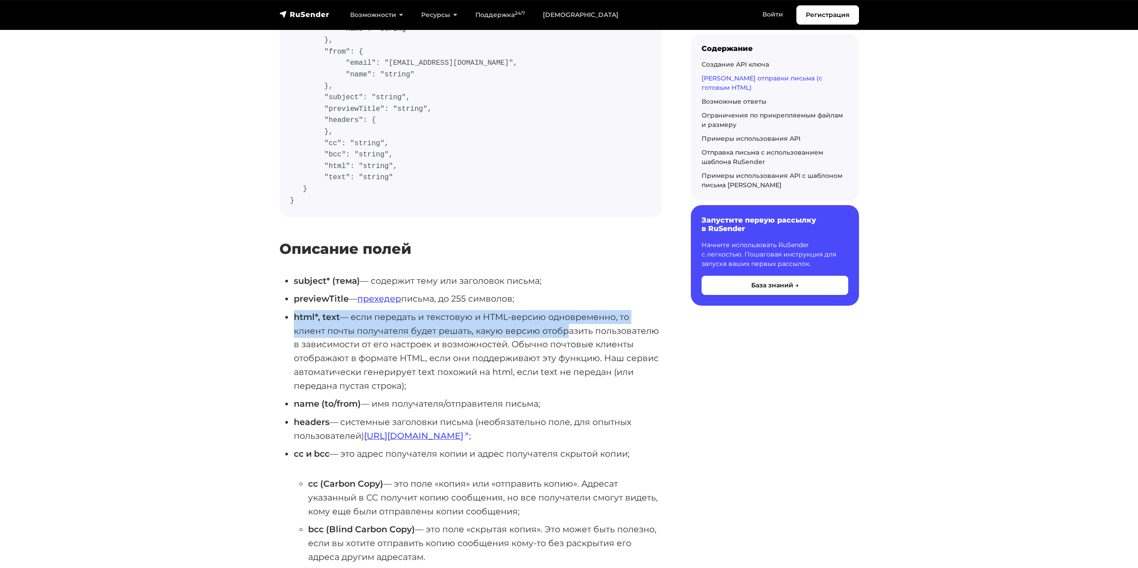
drag, startPoint x: 292, startPoint y: 303, endPoint x: 561, endPoint y: 316, distance: 268.5
click at [561, 316] on ul "subject* (тема) — содержит тему или заголовок письма; previewTitle — прехедер п…" at bounding box center [470, 464] width 383 height 380
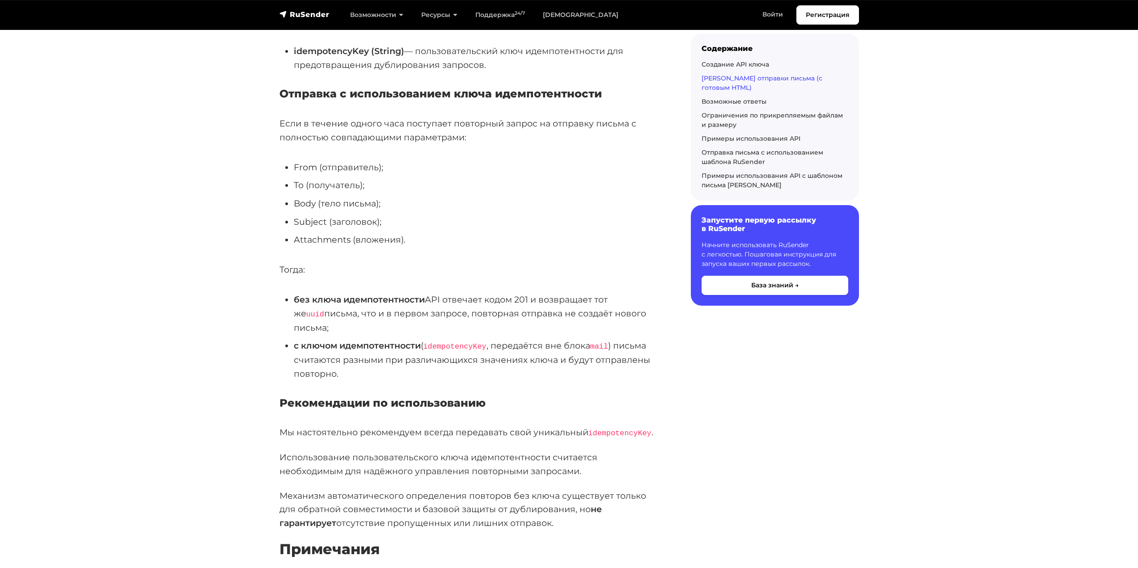
scroll to position [1252, 0]
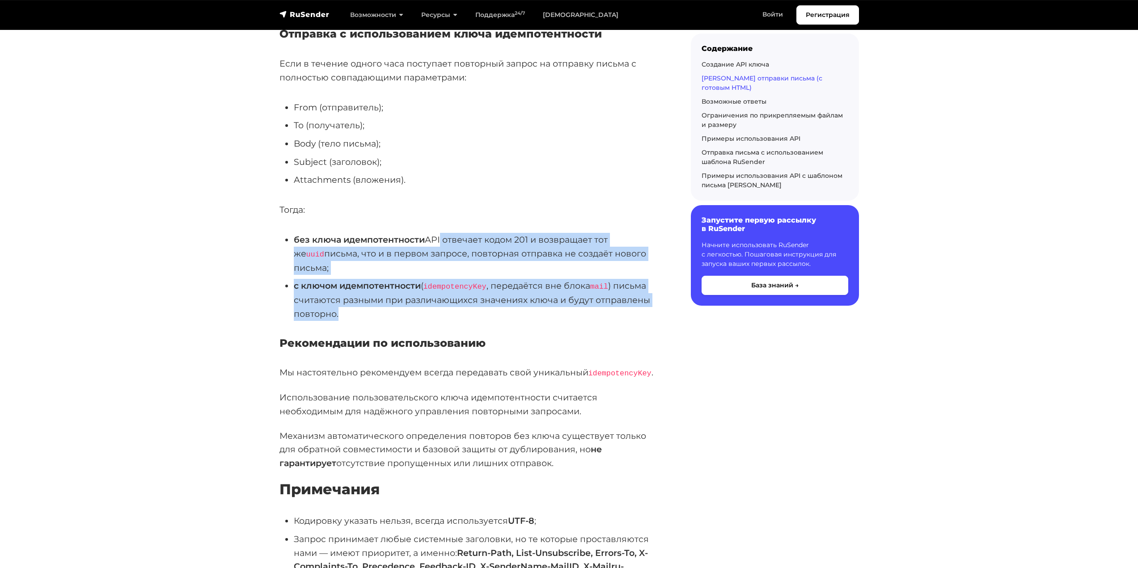
drag, startPoint x: 438, startPoint y: 224, endPoint x: 641, endPoint y: 283, distance: 211.4
click at [644, 284] on ul "без ключа идемпотентности API отвечает кодом 201 и возвращает тот же uuid письм…" at bounding box center [470, 277] width 383 height 88
click at [354, 285] on li "с ключом идемпотентности ( idempotencyKey , передаётся вне блока mail ) письма …" at bounding box center [478, 300] width 368 height 42
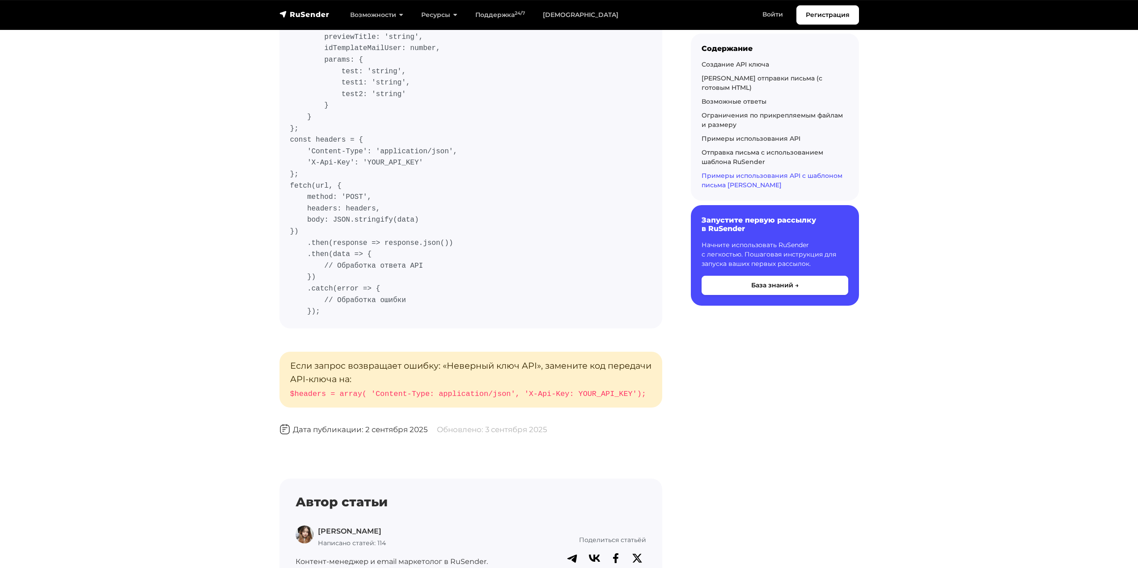
scroll to position [7769, 0]
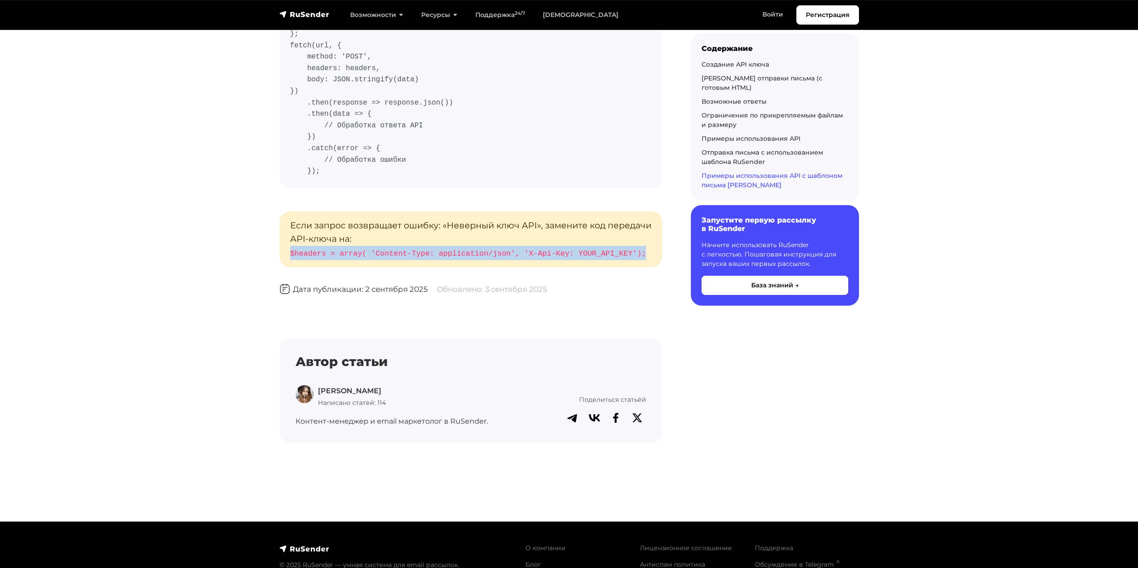
drag, startPoint x: 285, startPoint y: 181, endPoint x: 631, endPoint y: 192, distance: 345.7
click at [631, 211] on p "Если запрос возвращает ошибку: «Неверный ключ API», замените код передачи API-к…" at bounding box center [470, 239] width 383 height 56
copy code "$headers = array( 'Content-Type: application/json', 'X-Api-Key: YOUR_API_KEY');"
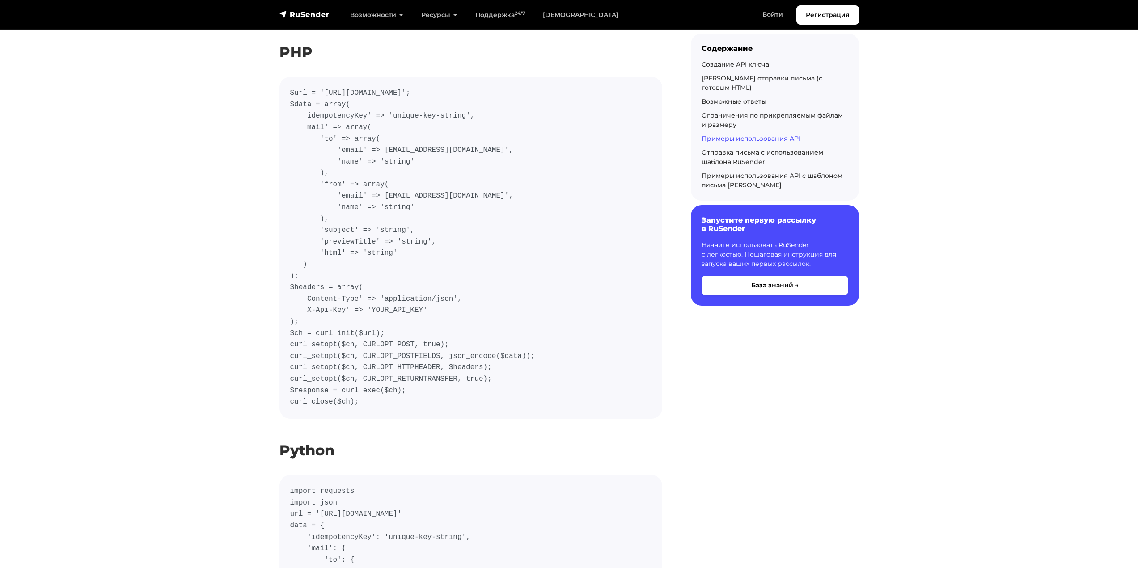
scroll to position [2852, 0]
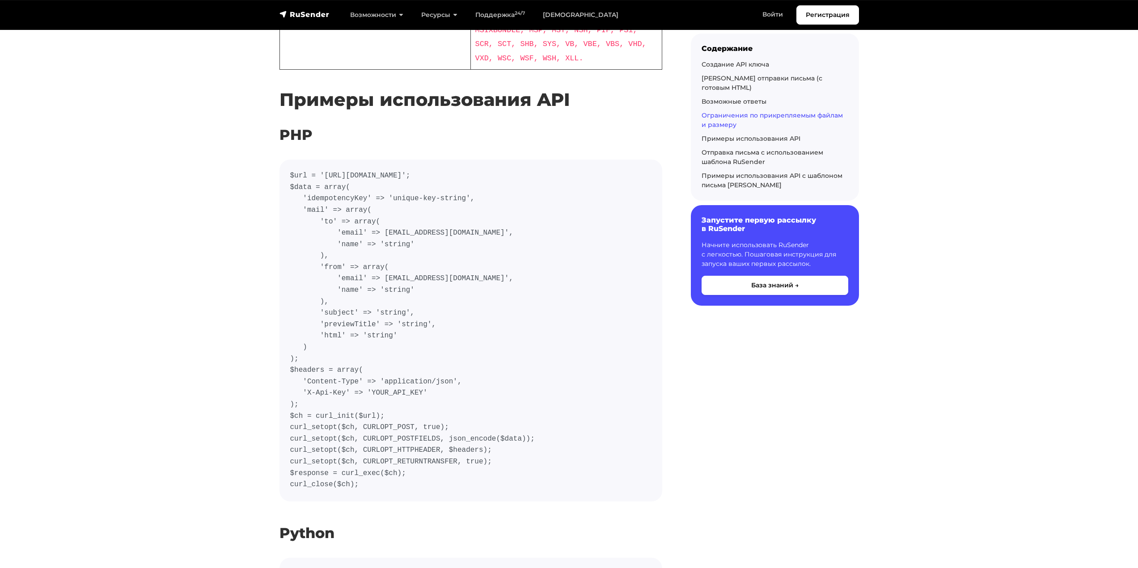
click at [375, 178] on code "$url = 'https://api.beta.rusender.ru/api/v1/external-mails/send'; $data = array…" at bounding box center [470, 330] width 361 height 321
drag, startPoint x: 380, startPoint y: 179, endPoint x: 444, endPoint y: 178, distance: 63.5
click at [444, 178] on code "$url = 'https://api.beta.rusender.ru/api/v1/external-mails/send'; $data = array…" at bounding box center [470, 330] width 361 height 321
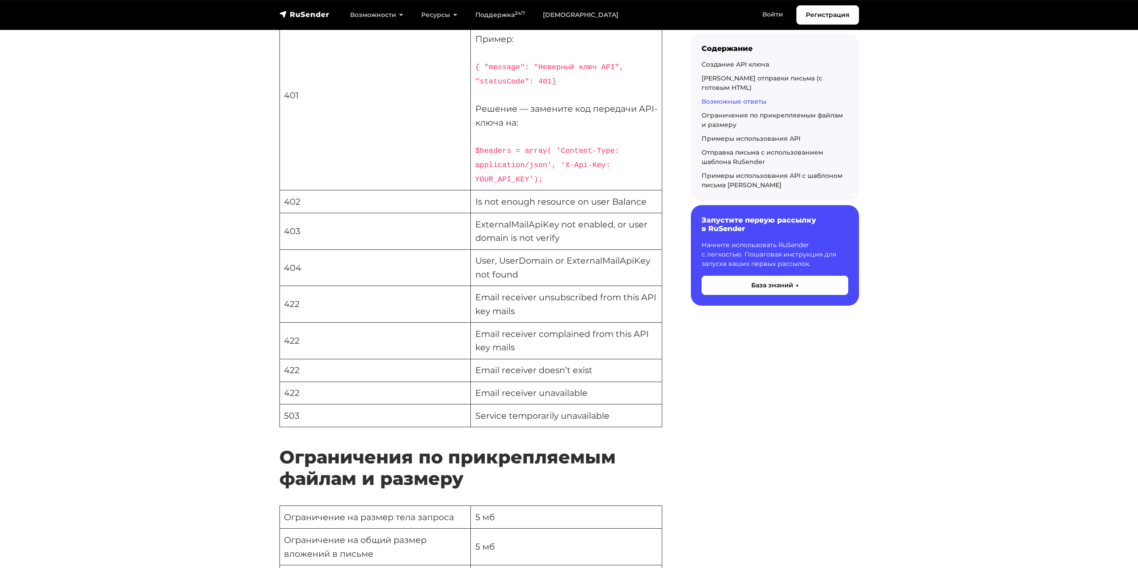
scroll to position [2137, 0]
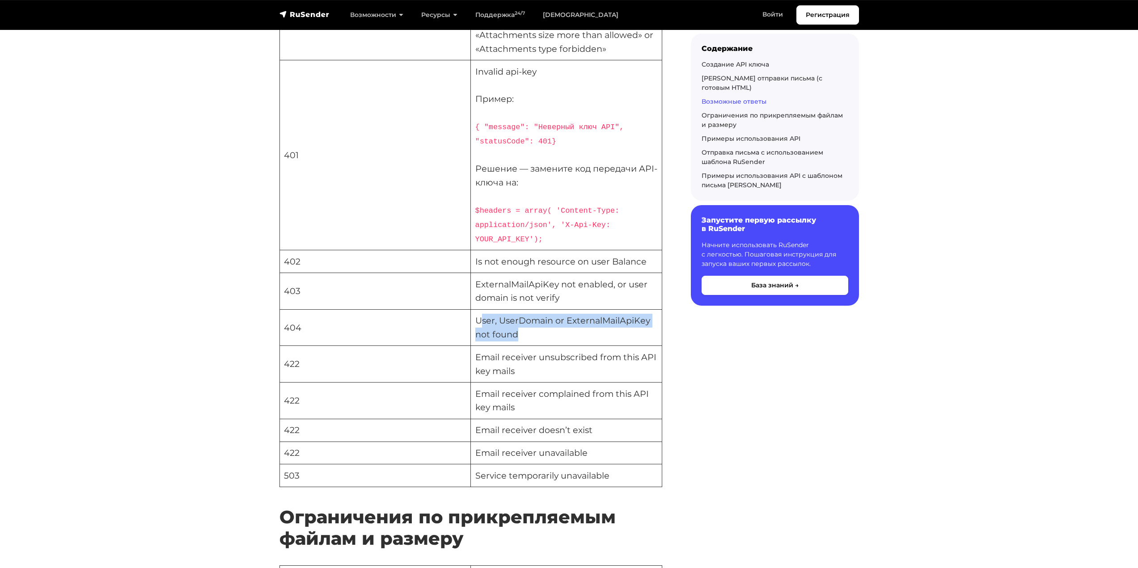
drag, startPoint x: 479, startPoint y: 285, endPoint x: 566, endPoint y: 298, distance: 88.1
click at [566, 309] on td "User, UserDomain or ExternalMailApiKey not found" at bounding box center [566, 327] width 191 height 37
click at [529, 309] on td "User, UserDomain or ExternalMailApiKey not found" at bounding box center [566, 327] width 191 height 37
drag, startPoint x: 522, startPoint y: 301, endPoint x: 476, endPoint y: 287, distance: 48.1
click at [476, 309] on td "User, UserDomain or ExternalMailApiKey not found" at bounding box center [566, 327] width 191 height 37
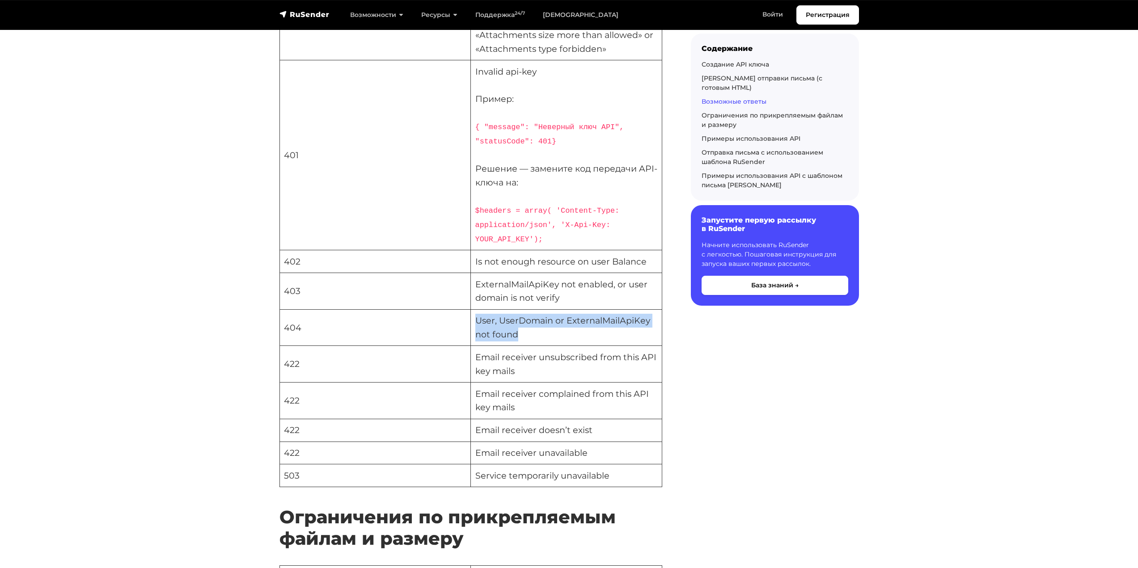
click at [524, 309] on td "User, UserDomain or ExternalMailApiKey not found" at bounding box center [566, 327] width 191 height 37
drag, startPoint x: 499, startPoint y: 287, endPoint x: 648, endPoint y: 291, distance: 148.9
click at [648, 309] on td "User, UserDomain or ExternalMailApiKey not found" at bounding box center [566, 327] width 191 height 37
copy td "UserDomain or ExternalMailApiKey"
click at [639, 309] on td "User, UserDomain or ExternalMailApiKey not found" at bounding box center [566, 327] width 191 height 37
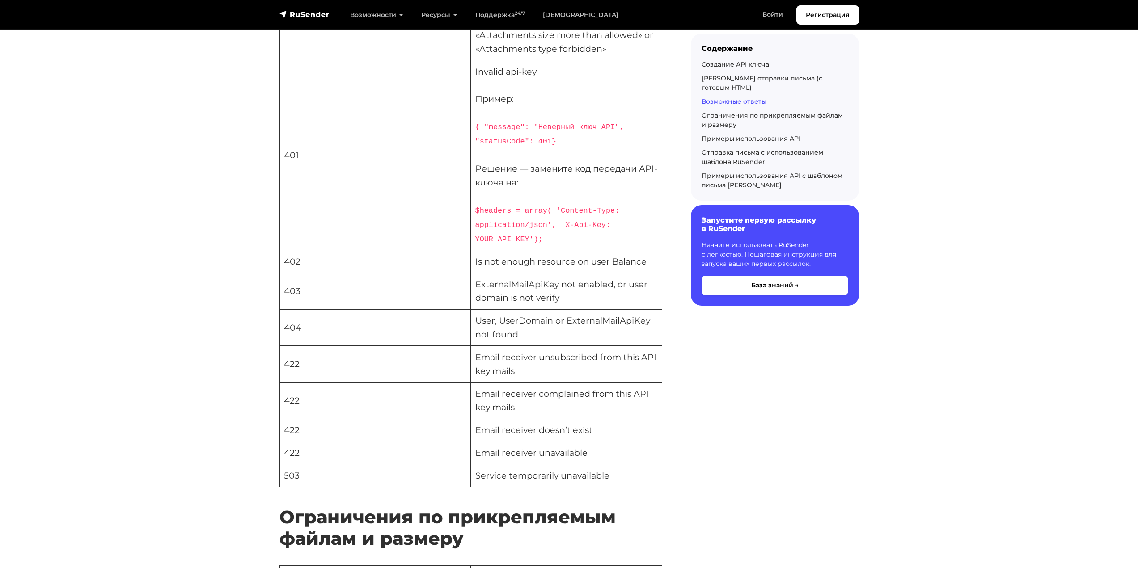
click at [584, 309] on td "User, UserDomain or ExternalMailApiKey not found" at bounding box center [566, 327] width 191 height 37
click at [602, 309] on td "User, UserDomain or ExternalMailApiKey not found" at bounding box center [566, 327] width 191 height 37
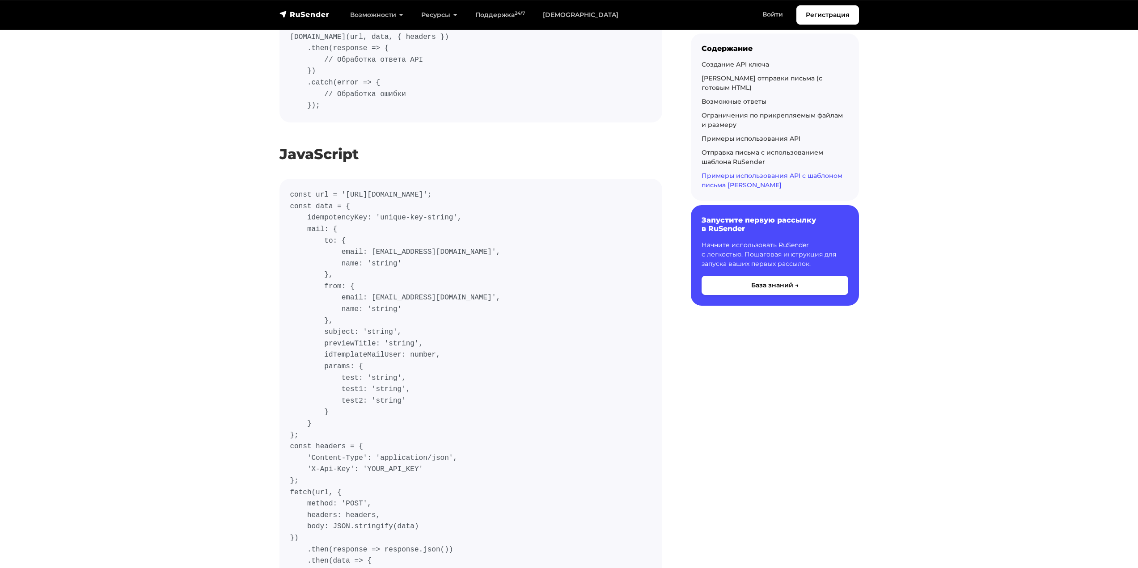
scroll to position [7590, 0]
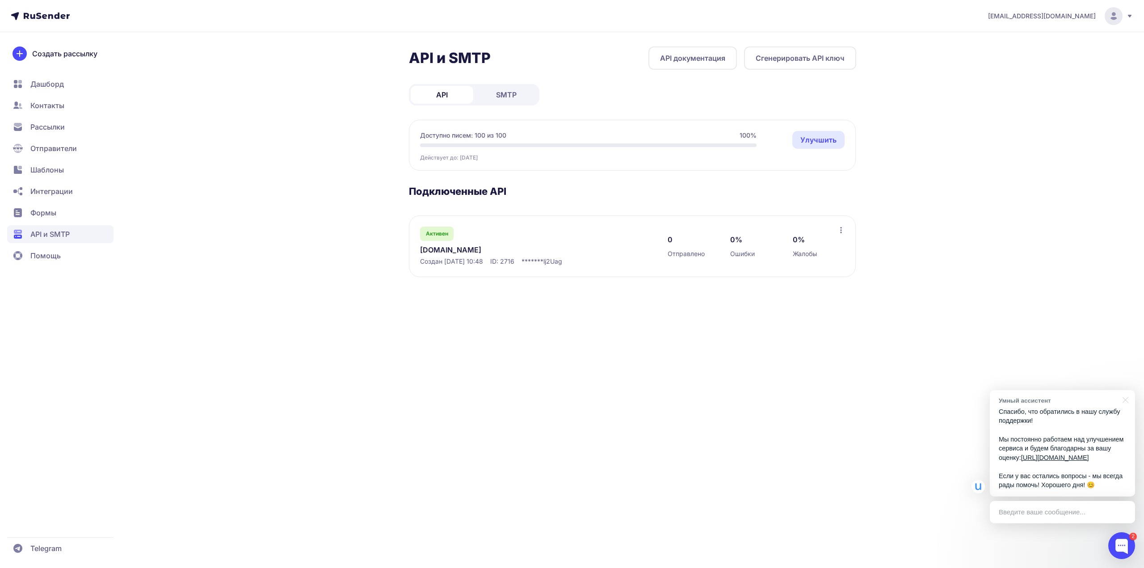
click at [626, 406] on div "[EMAIL_ADDRESS][DOMAIN_NAME] API и SMTP API документация Сгенерировать API ключ…" at bounding box center [572, 284] width 1144 height 568
drag, startPoint x: 370, startPoint y: 371, endPoint x: 349, endPoint y: 324, distance: 52.2
click at [369, 366] on div "[EMAIL_ADDRESS][DOMAIN_NAME] API и SMTP API документация Сгенерировать API ключ…" at bounding box center [572, 284] width 1144 height 568
drag, startPoint x: 514, startPoint y: 2, endPoint x: 503, endPoint y: 253, distance: 251.0
click at [503, 253] on link "[DOMAIN_NAME]" at bounding box center [511, 250] width 183 height 11
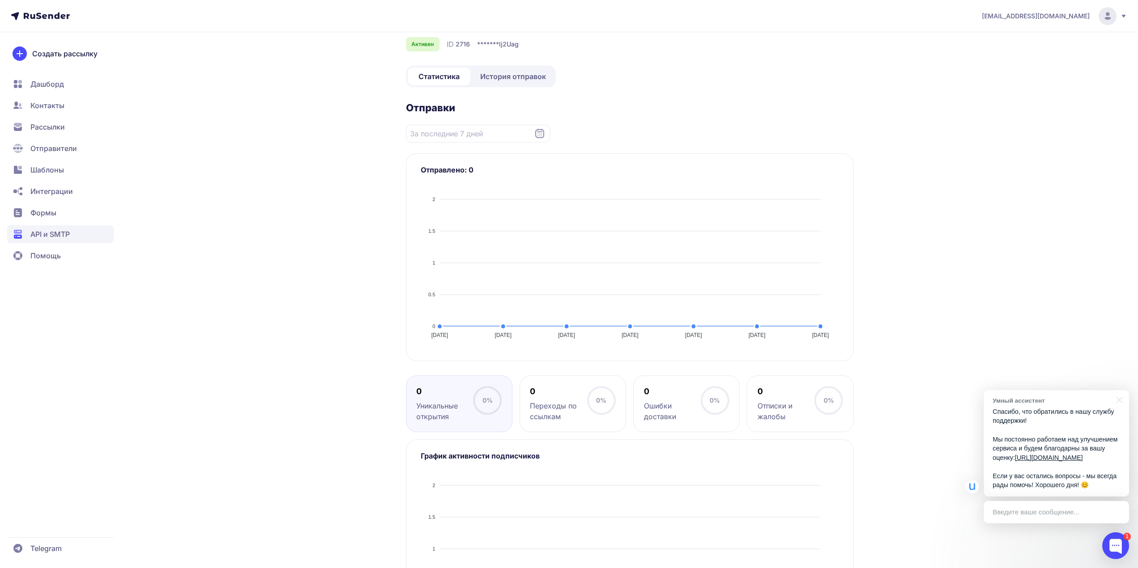
scroll to position [126, 0]
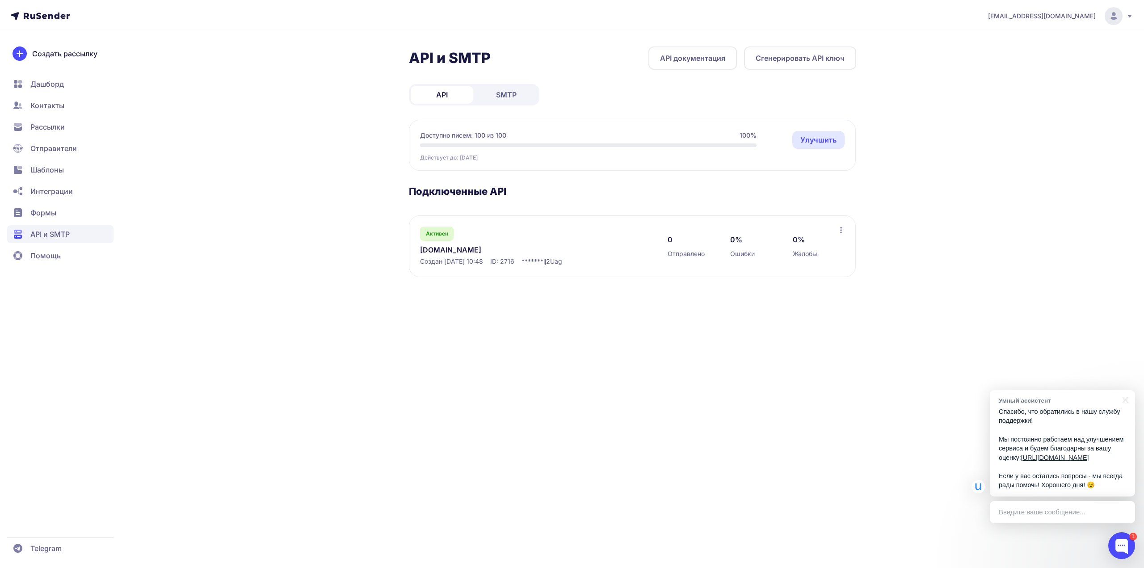
click at [842, 229] on icon at bounding box center [841, 230] width 7 height 7
click at [634, 190] on h3 "Подключенные API" at bounding box center [632, 191] width 447 height 13
click at [426, 247] on link "[DOMAIN_NAME]" at bounding box center [511, 250] width 183 height 11
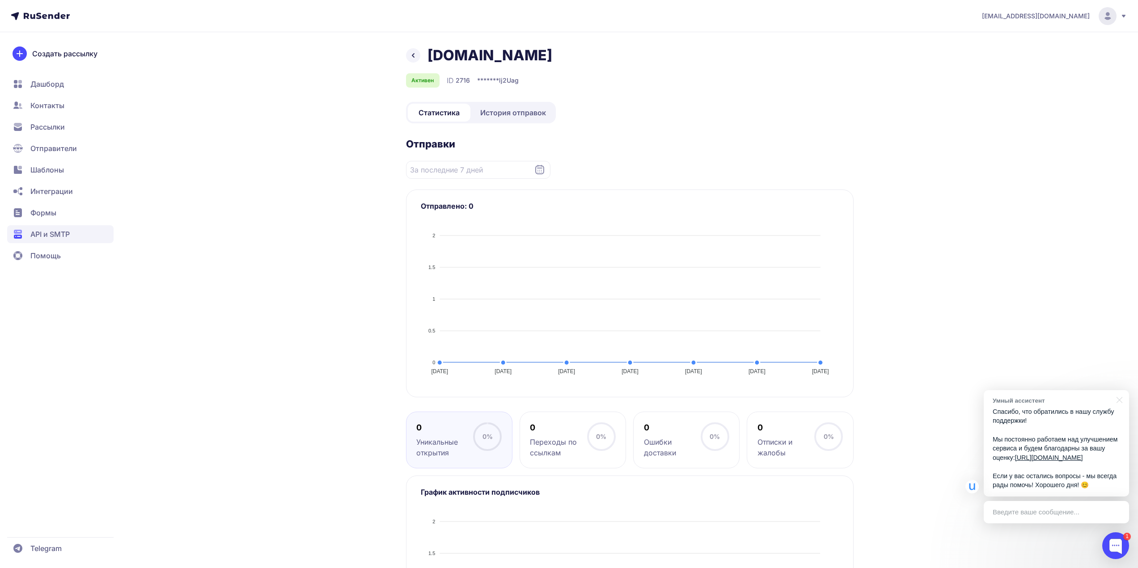
click at [1043, 431] on p "Спасибо, что обратились в нашу службу поддержки! Мы постоянно работаем над улуч…" at bounding box center [1055, 448] width 127 height 83
